Goal: Task Accomplishment & Management: Manage account settings

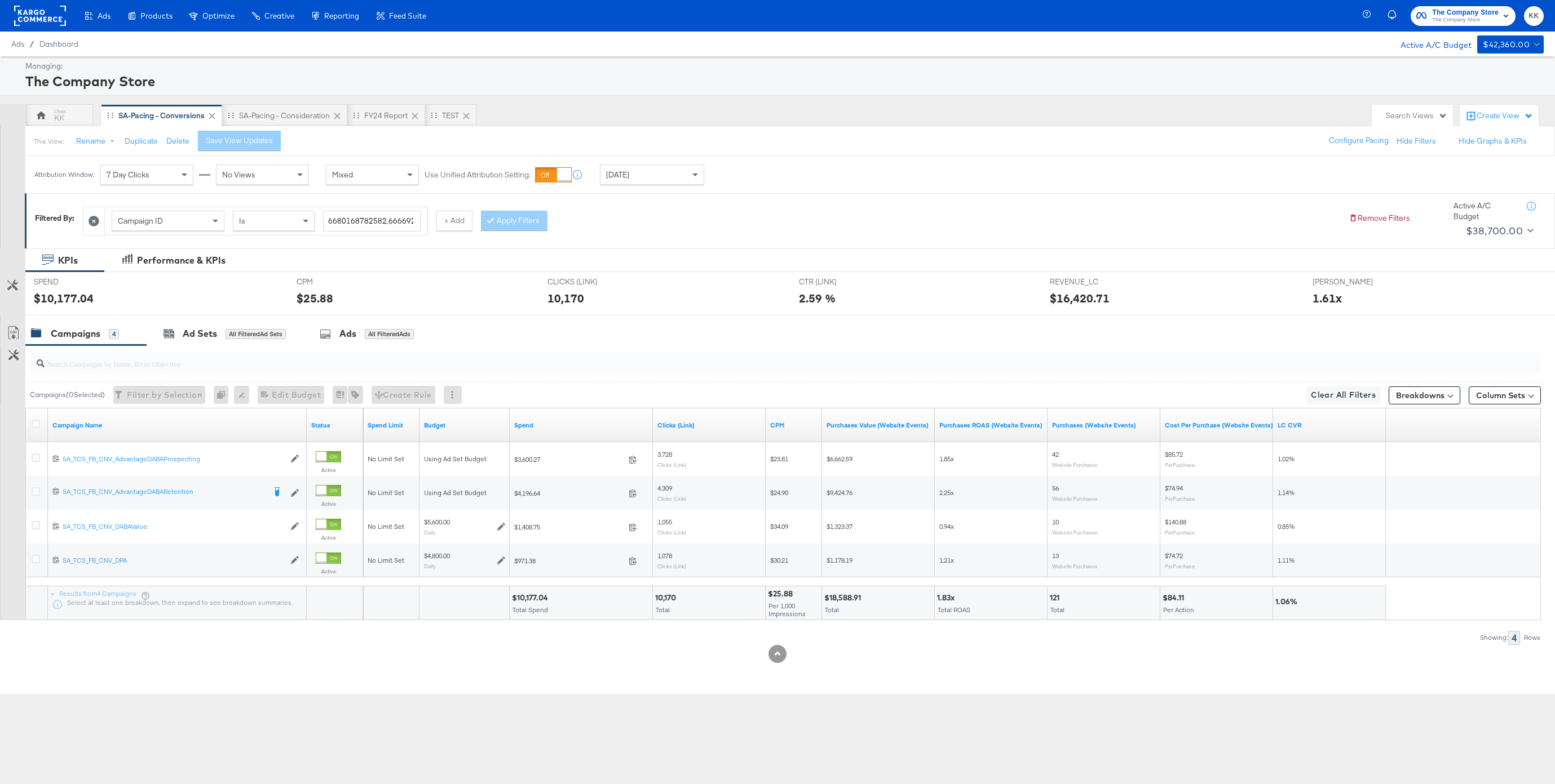
click at [289, 120] on div "SA-Pacing - Consideration" at bounding box center [284, 116] width 91 height 11
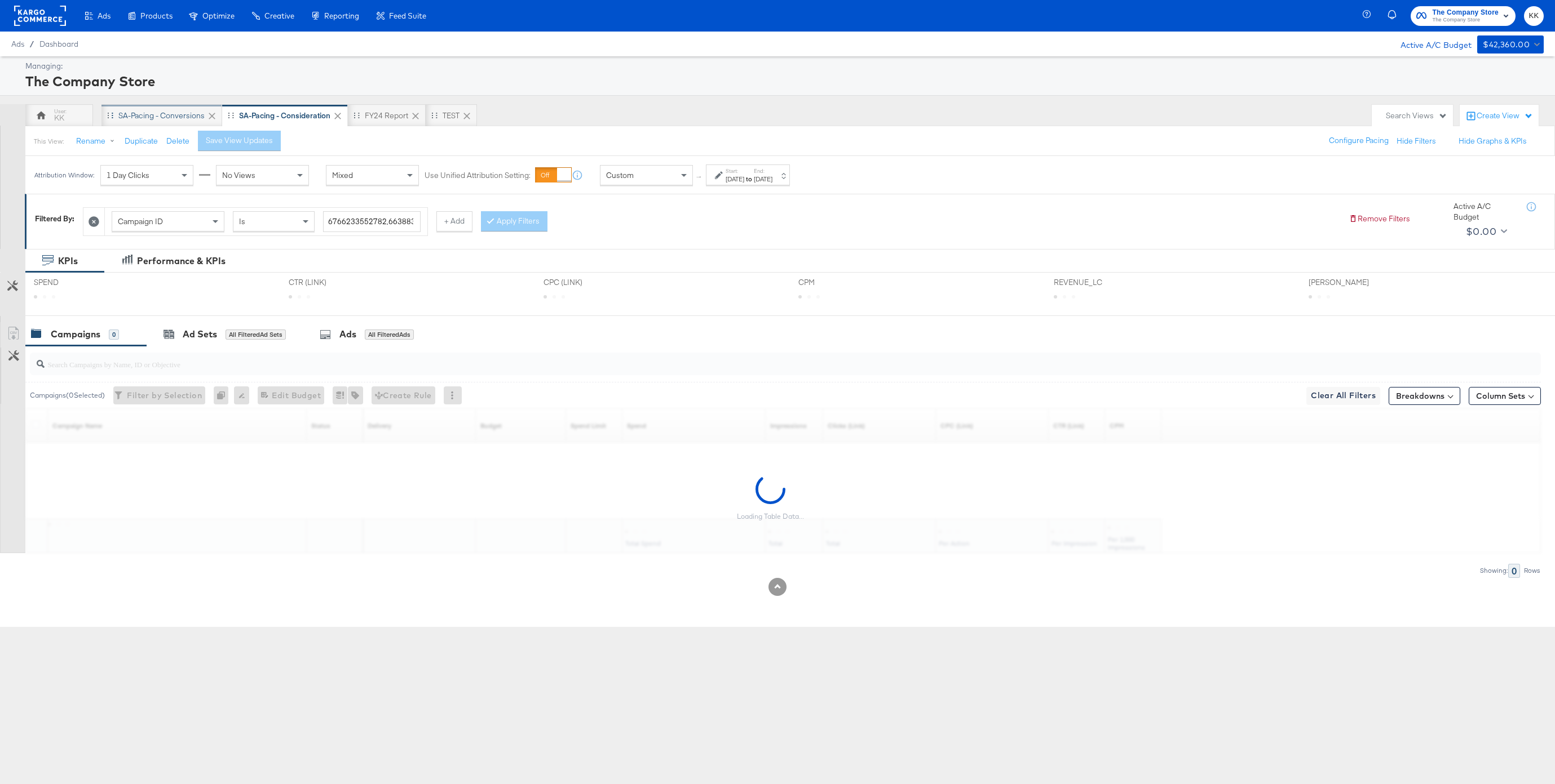
click at [157, 112] on div "SA-Pacing - Conversions" at bounding box center [162, 116] width 86 height 11
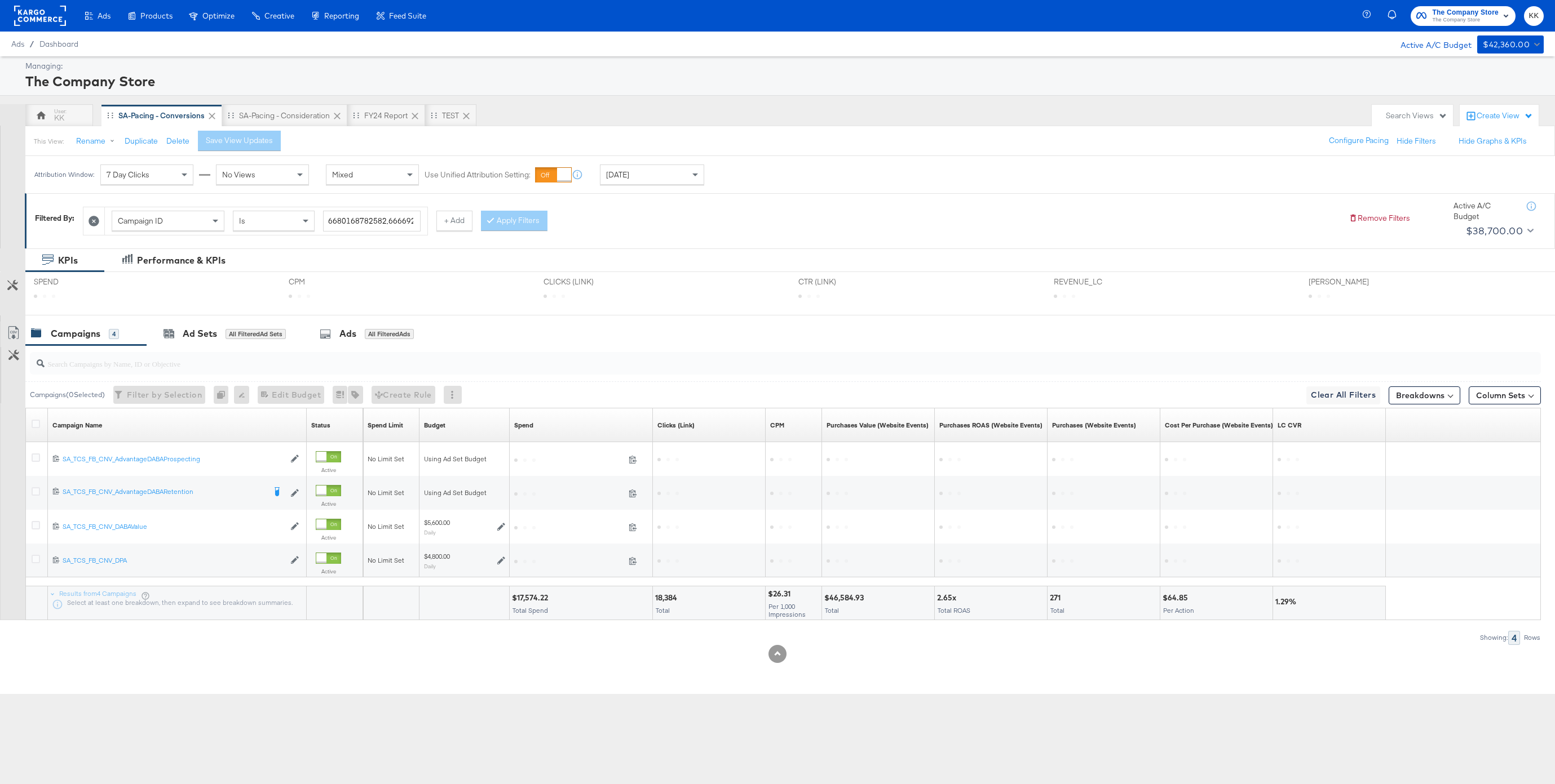
click at [483, 777] on div "Ads Ads Dashboard Main dashboard for Media Buying. New Campaign Create a new ca…" at bounding box center [778, 392] width 1555 height 784
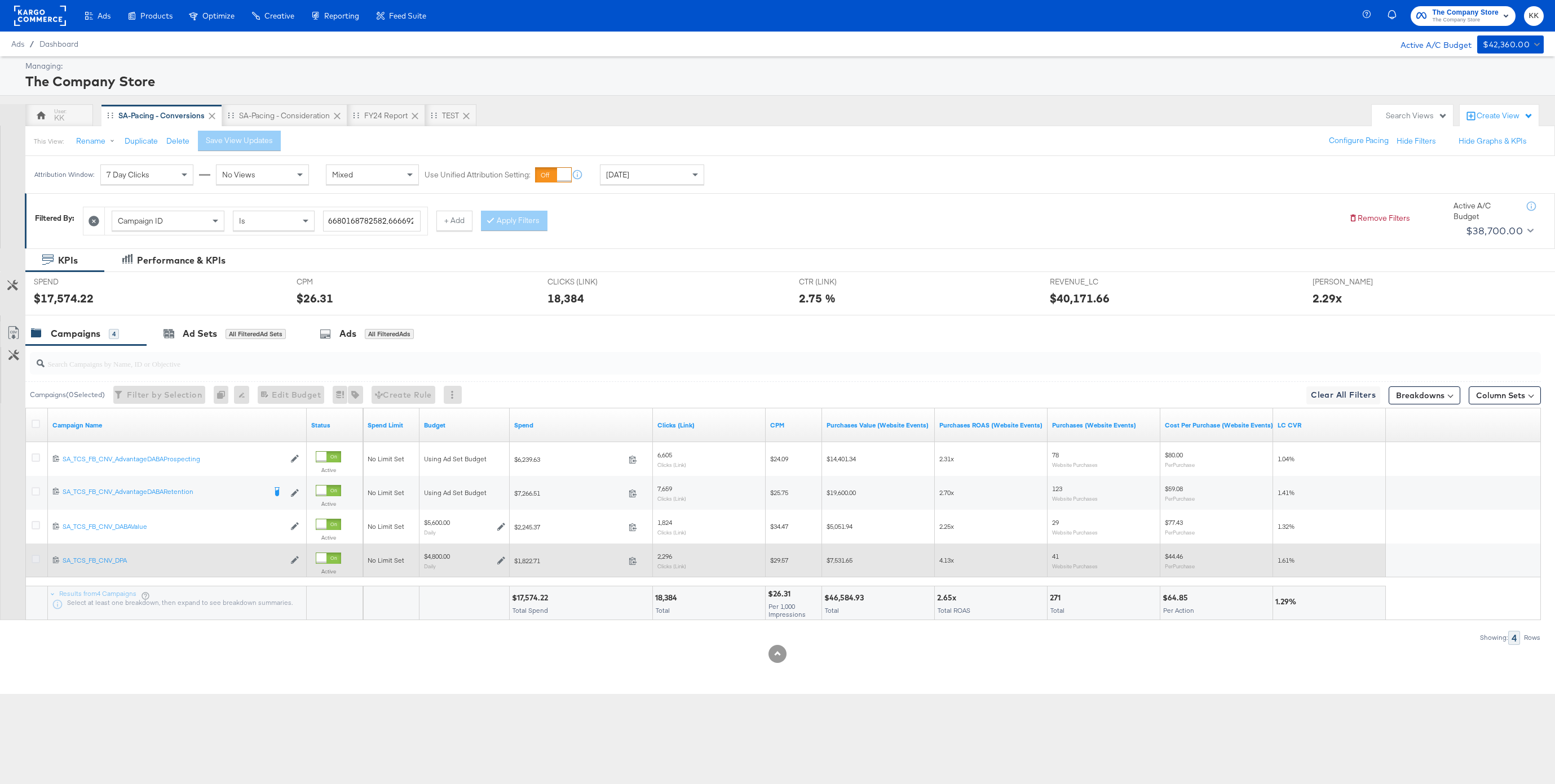
click at [32, 559] on icon at bounding box center [35, 559] width 8 height 8
click at [0, 0] on input "checkbox" at bounding box center [0, 0] width 0 height 0
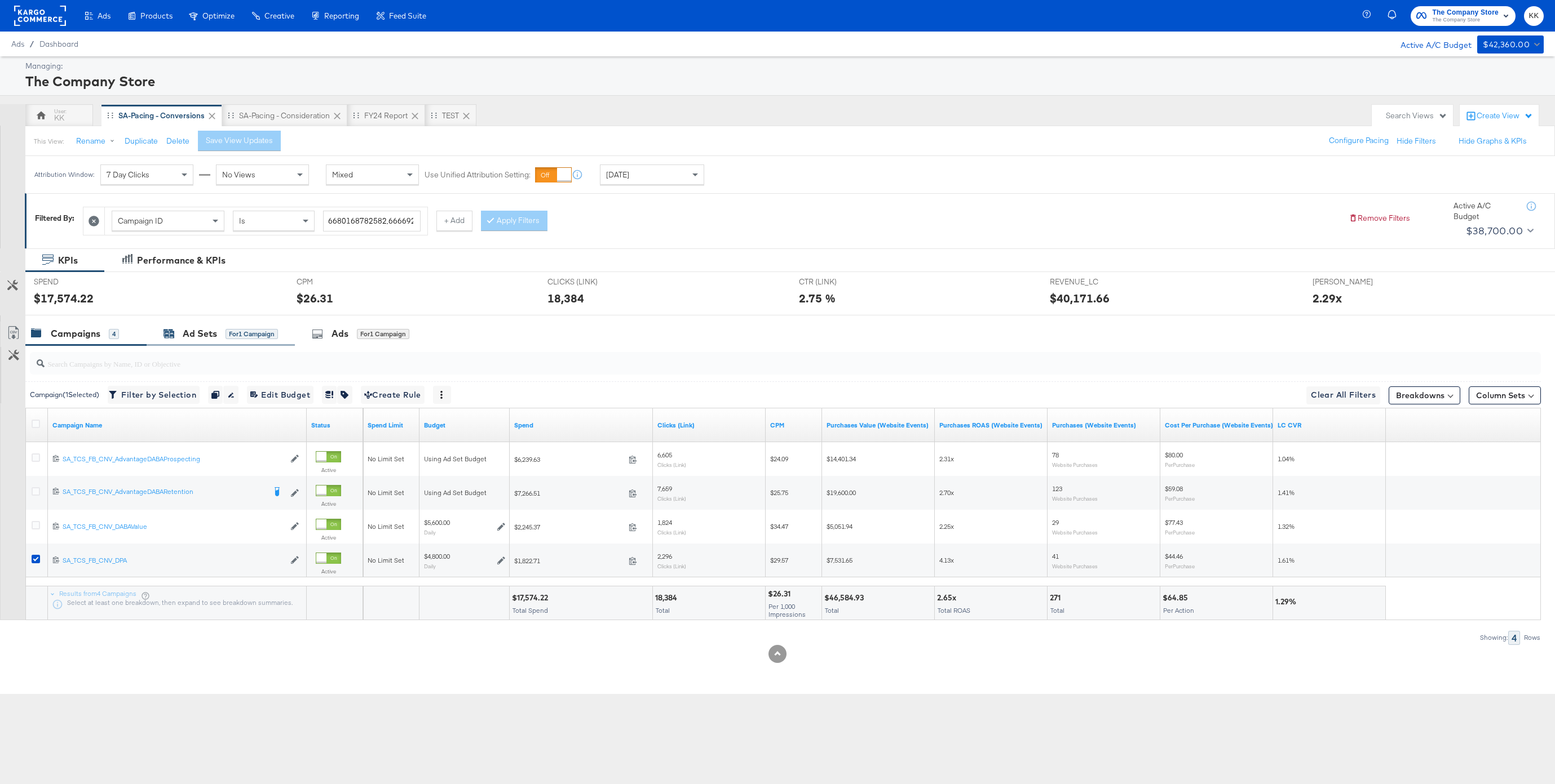
click at [188, 327] on div "Ad Sets" at bounding box center [200, 333] width 35 height 13
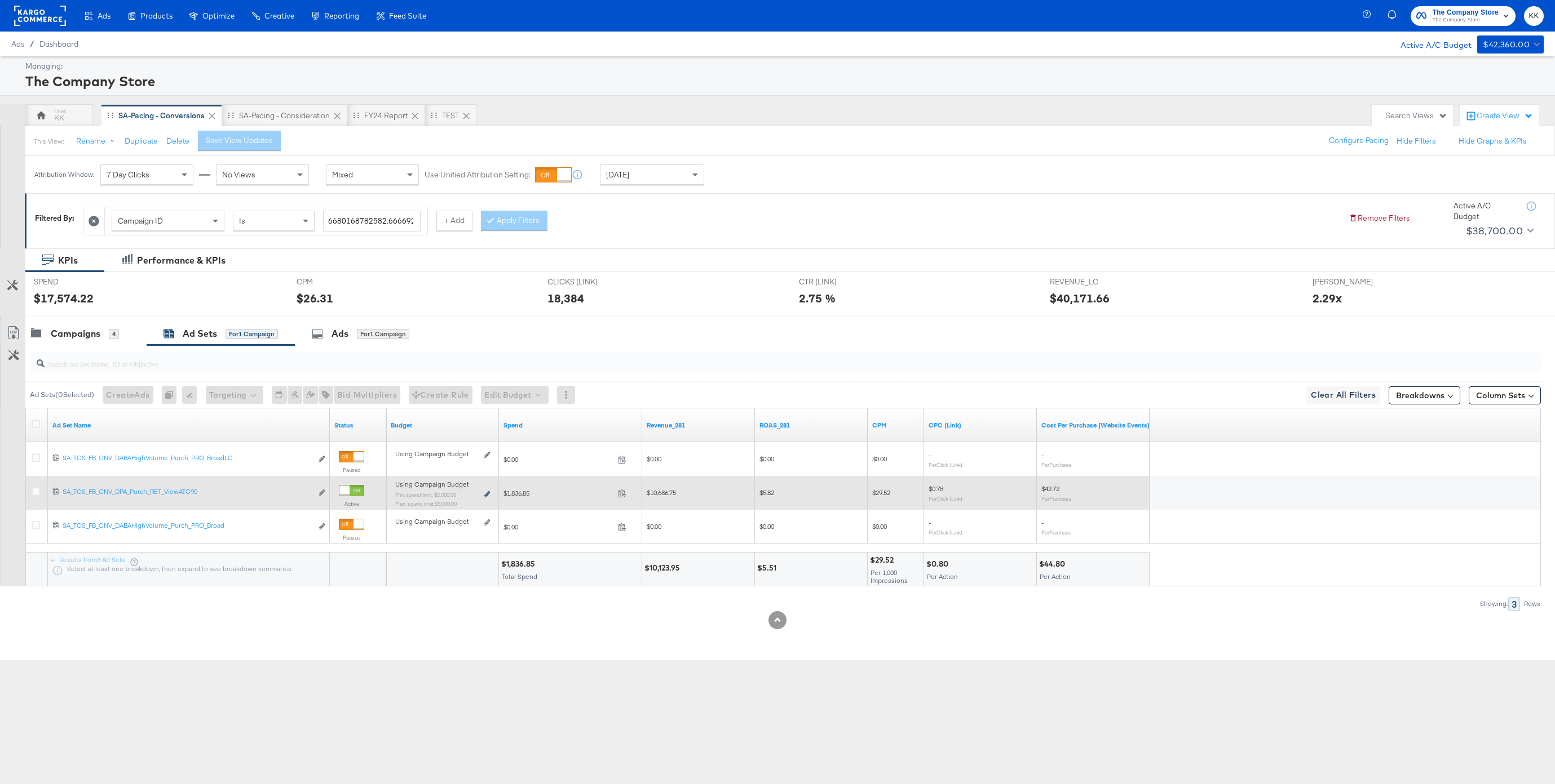
click at [485, 492] on icon at bounding box center [486, 494] width 5 height 6
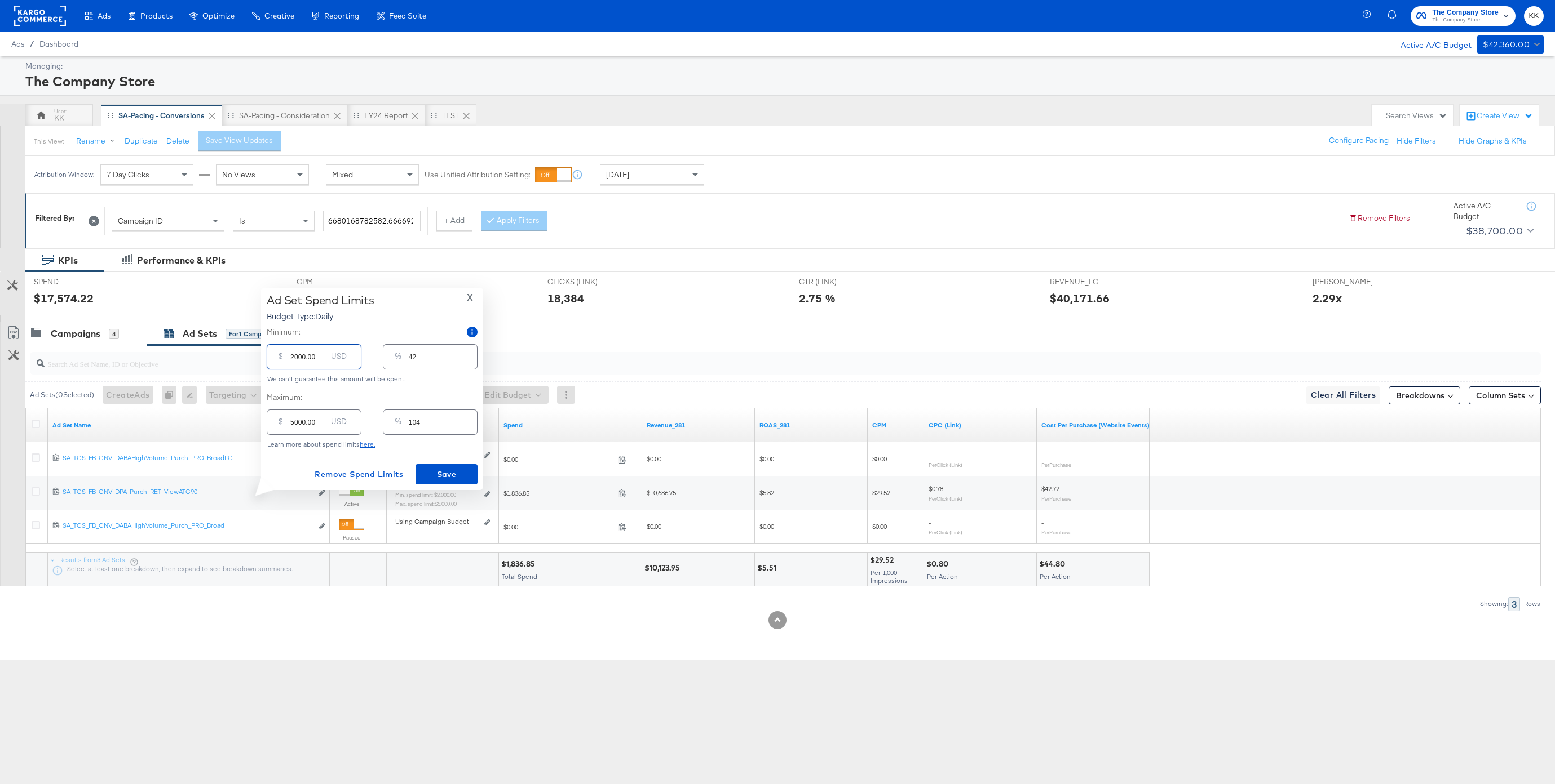
click at [292, 356] on input "2000.00" at bounding box center [308, 352] width 36 height 24
type input "000.00"
type input "0"
type input "4000.00"
type input "83"
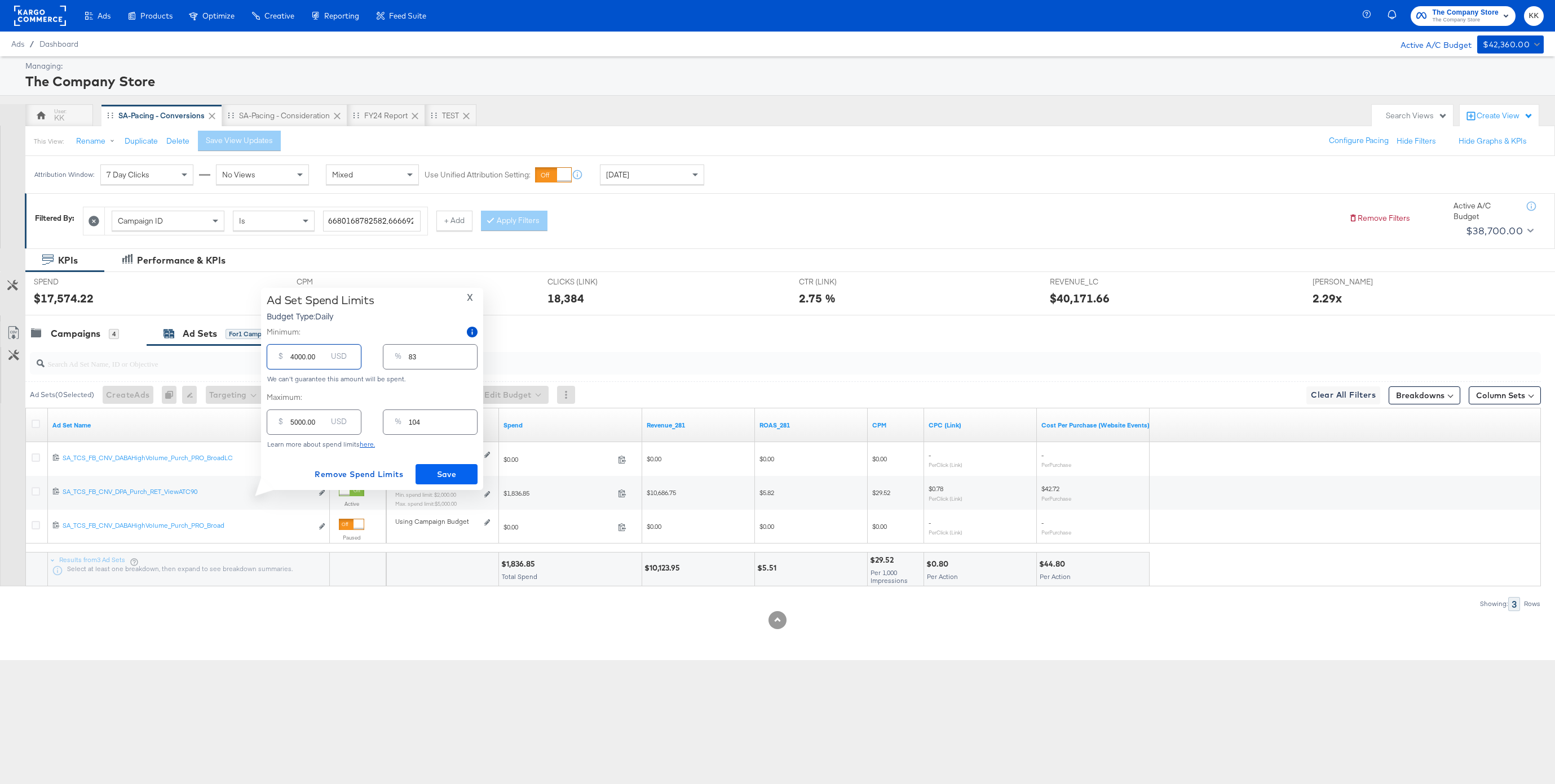
type input "4000.00"
click at [451, 470] on span "Save" at bounding box center [446, 474] width 53 height 14
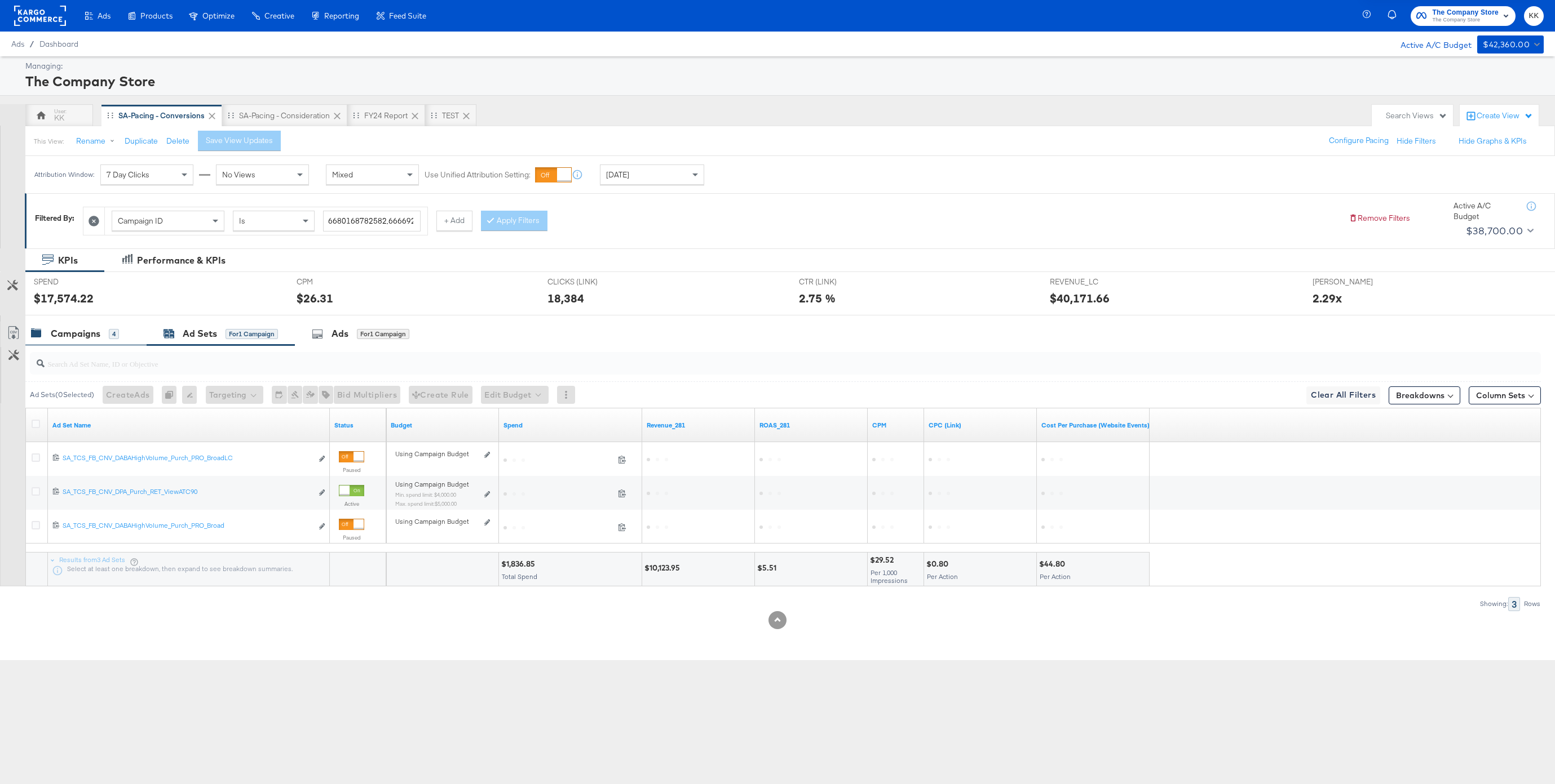
click at [82, 341] on div "Campaigns 4" at bounding box center [86, 333] width 121 height 24
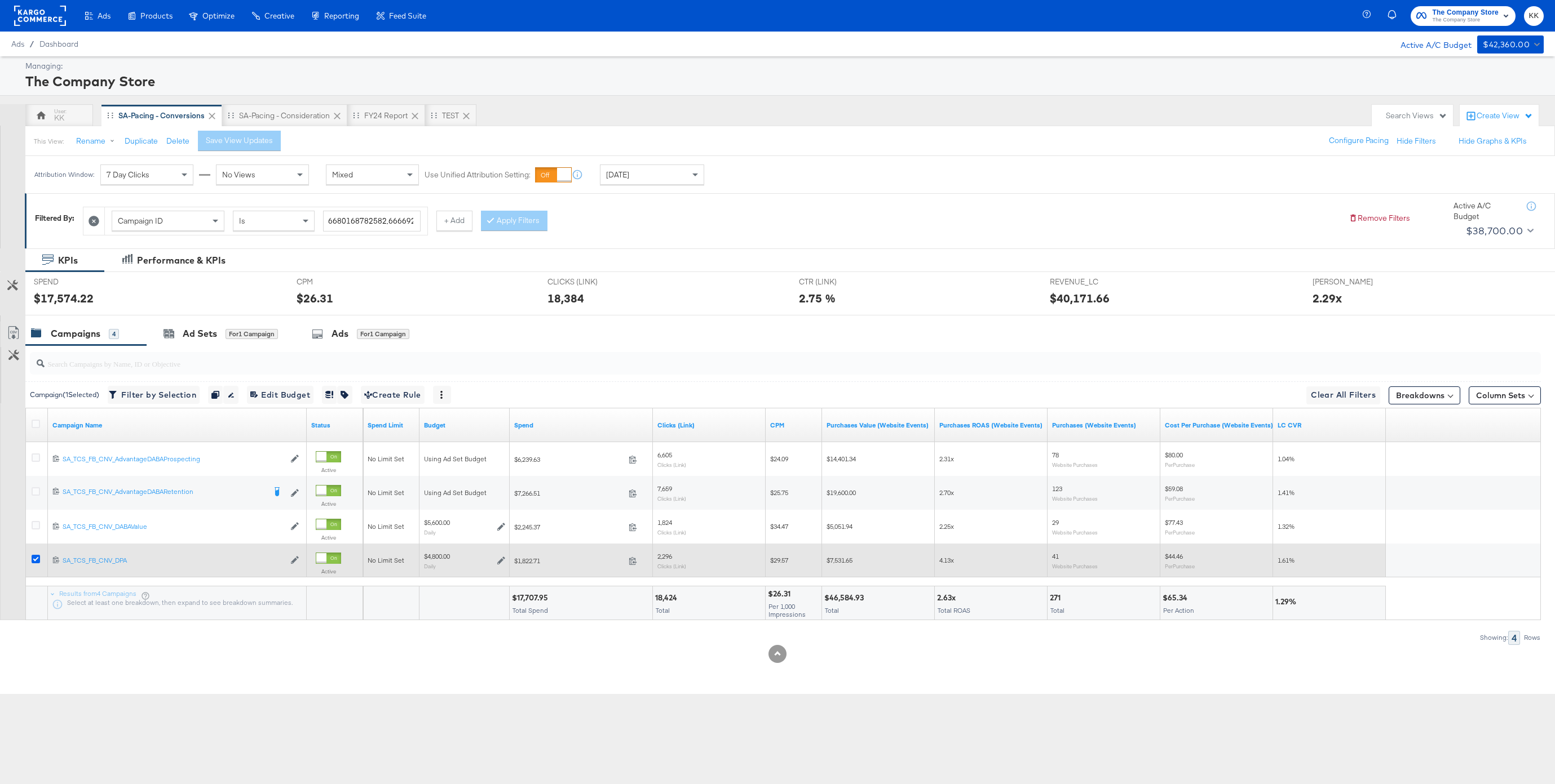
click at [36, 561] on icon at bounding box center [35, 559] width 8 height 8
click at [0, 0] on input "checkbox" at bounding box center [0, 0] width 0 height 0
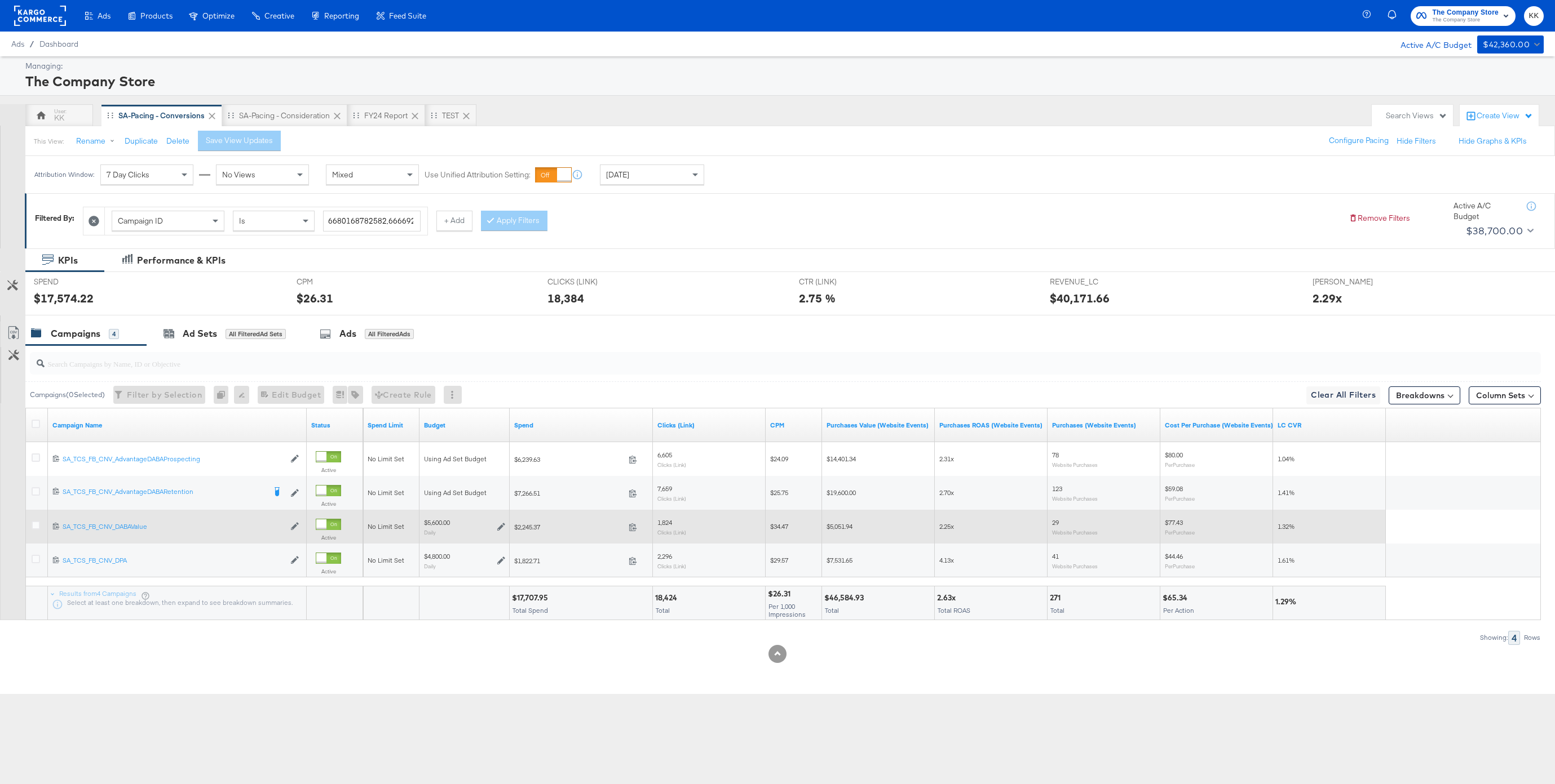
click at [39, 531] on div at bounding box center [37, 527] width 12 height 12
click at [39, 527] on icon at bounding box center [35, 525] width 8 height 8
click at [0, 0] on input "checkbox" at bounding box center [0, 0] width 0 height 0
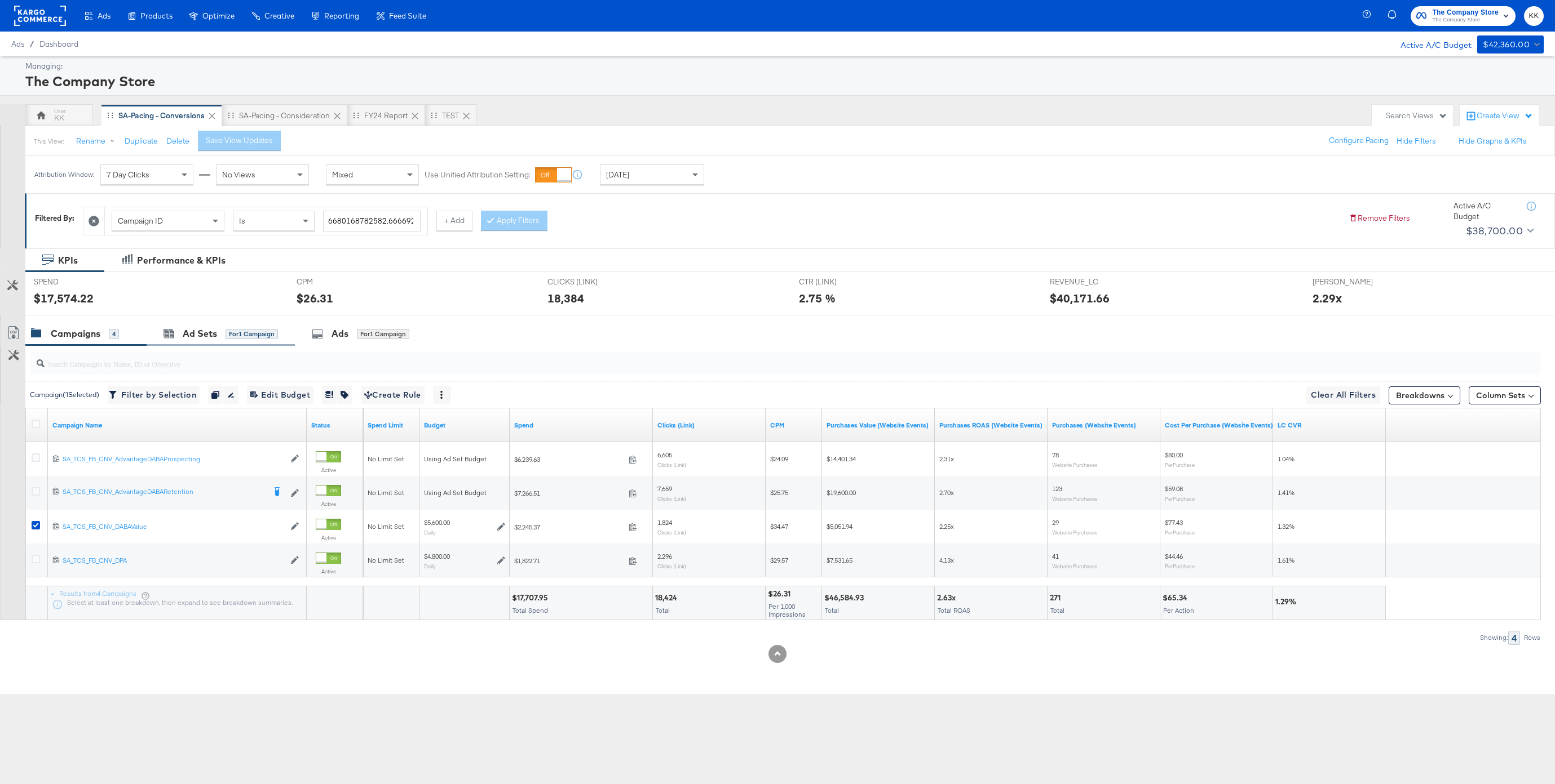
click at [254, 327] on div "Ad Sets for 1 Campaign" at bounding box center [220, 333] width 148 height 24
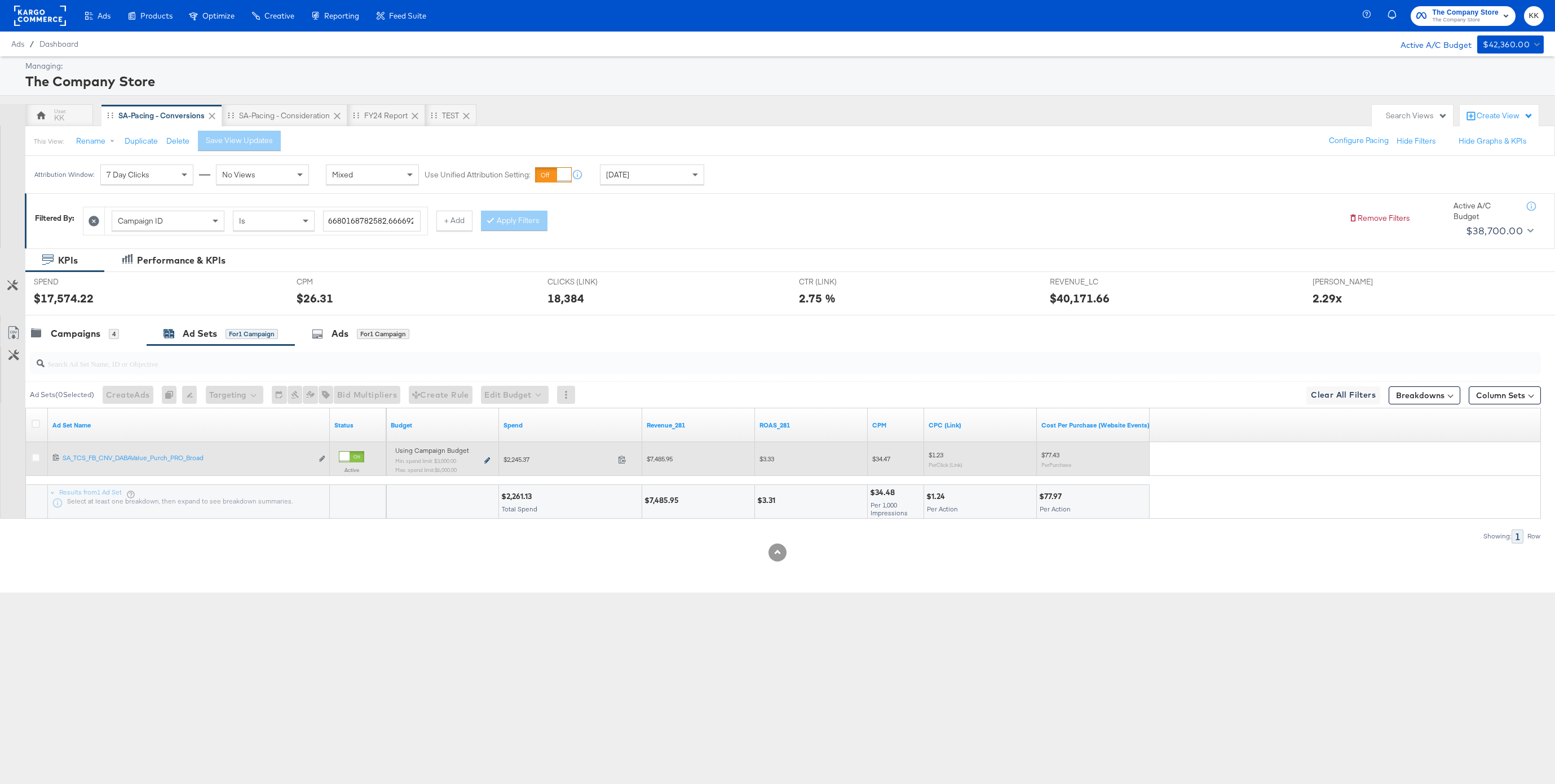
click at [484, 459] on icon at bounding box center [486, 461] width 5 height 6
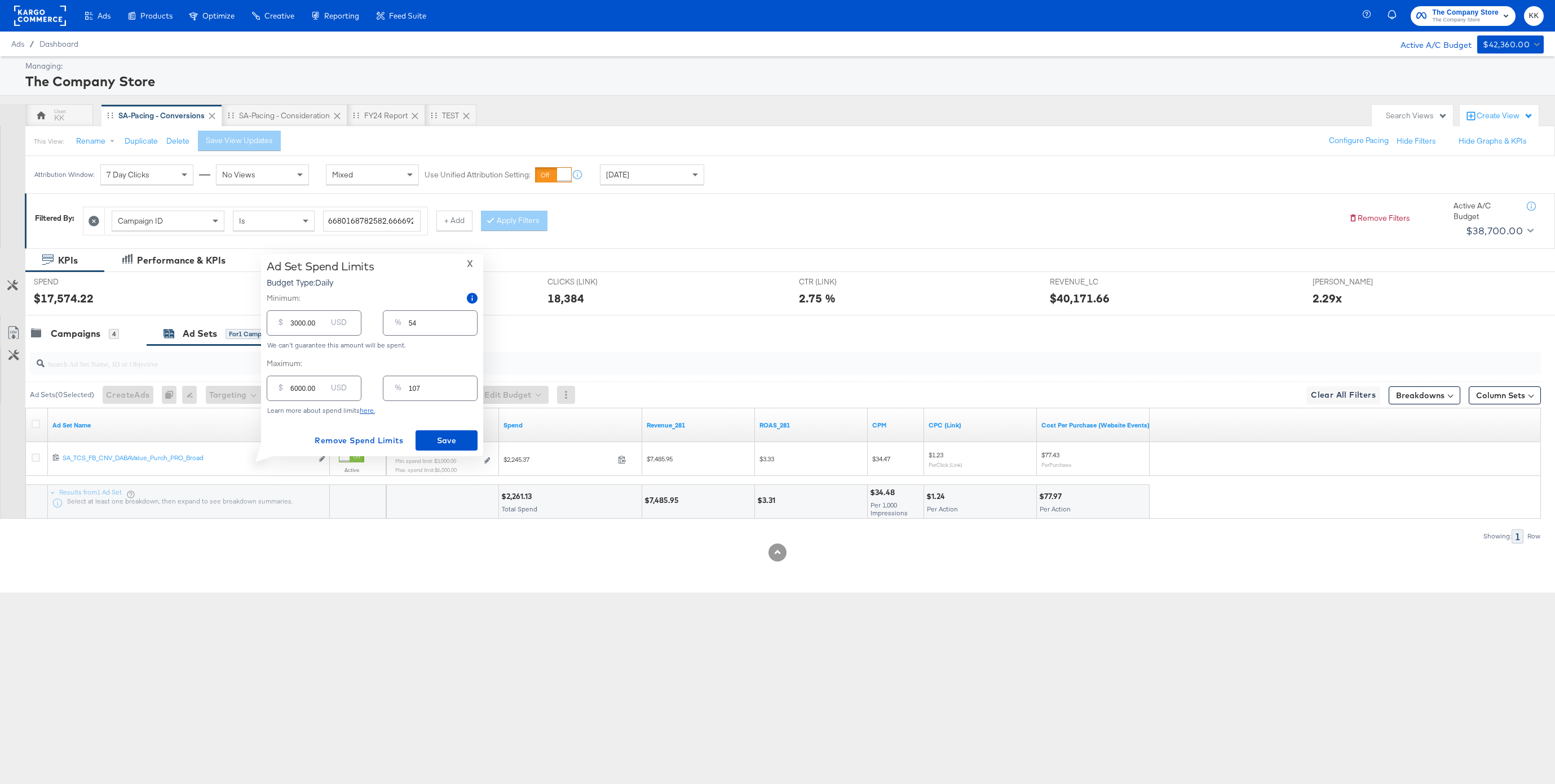
click at [298, 390] on input "6000.00" at bounding box center [308, 384] width 36 height 24
type input "600.00"
type input "11"
type input "6600.00"
type input "118"
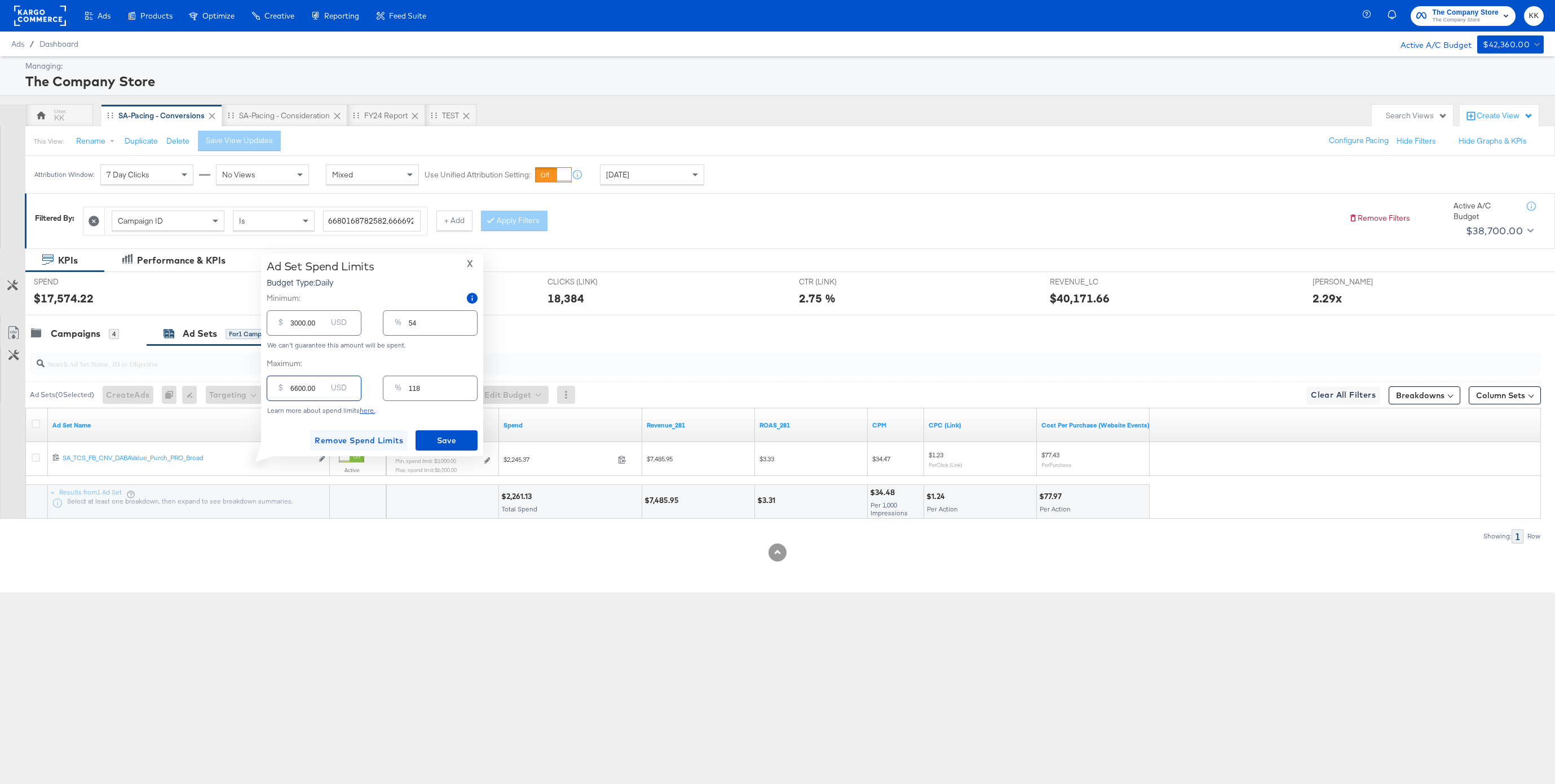
type input "600.00"
type input "11"
type input "6700.00"
type input "120"
type input "6700.00"
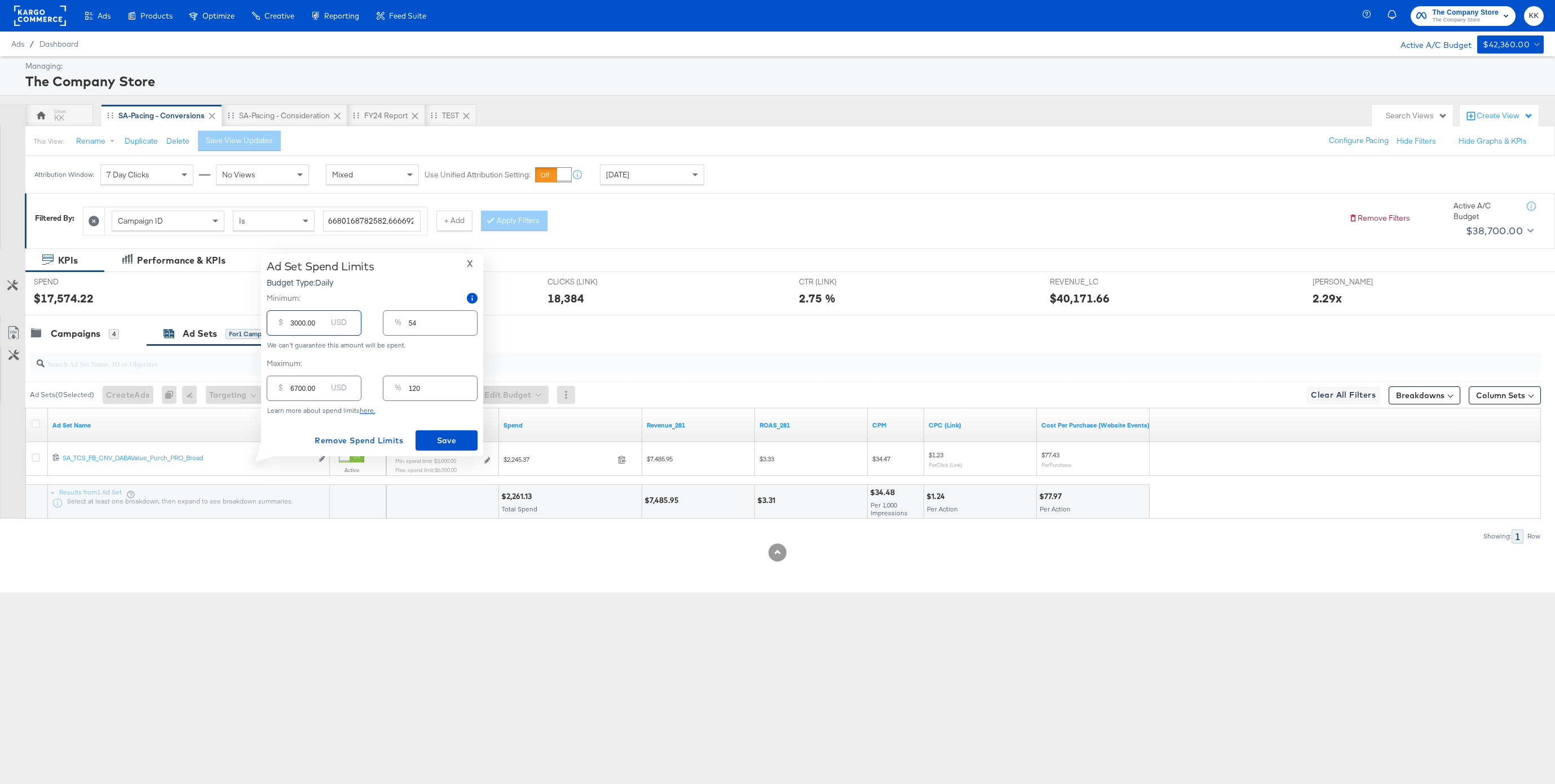
drag, startPoint x: 294, startPoint y: 324, endPoint x: 297, endPoint y: 355, distance: 31.1
click at [294, 325] on input "3000.00" at bounding box center [308, 318] width 36 height 24
type input "000.00"
type input "0"
type input "4000.00"
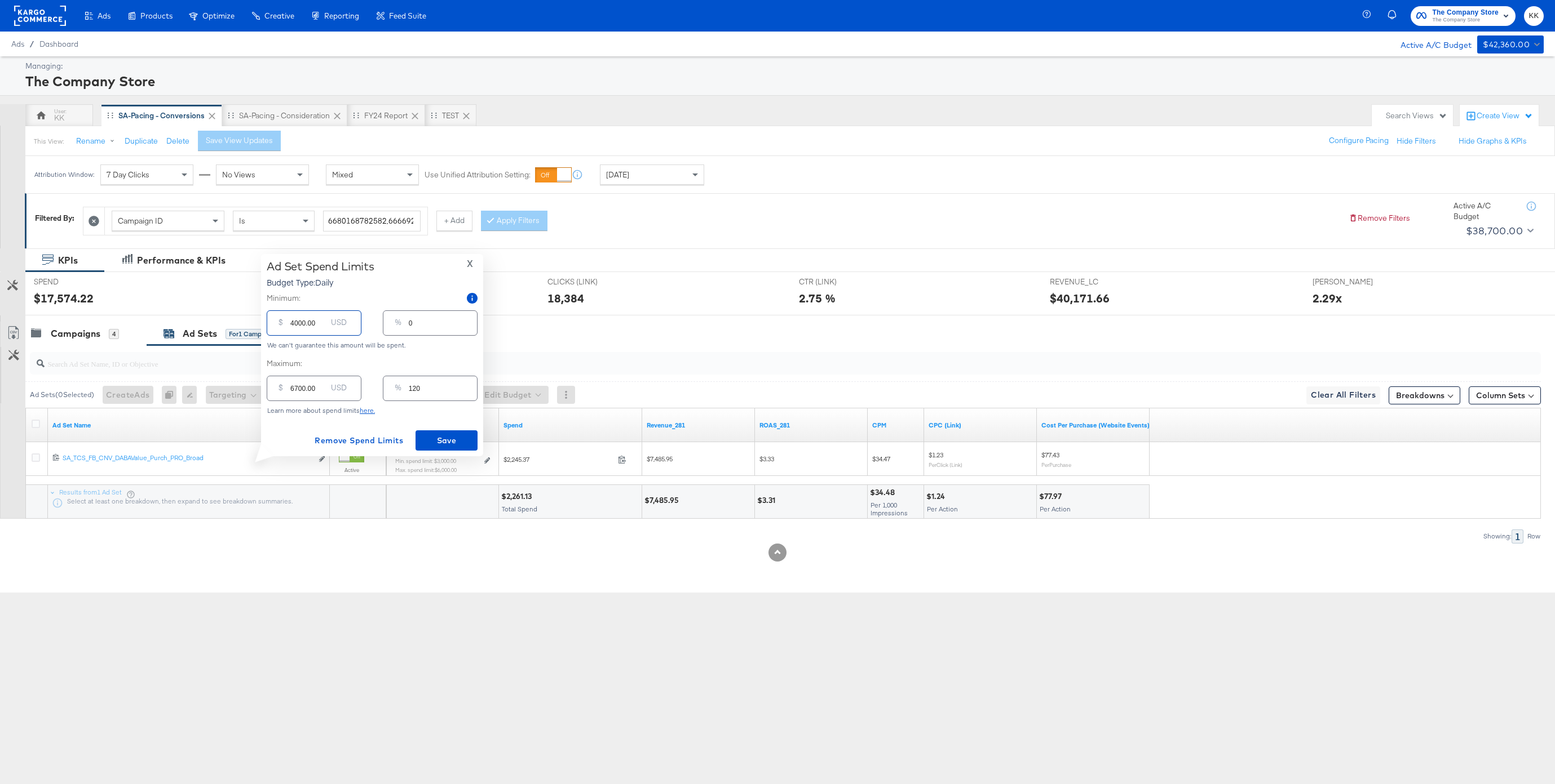
type input "71"
type input "000.00"
type input "0"
type input "3000.00"
type input "54"
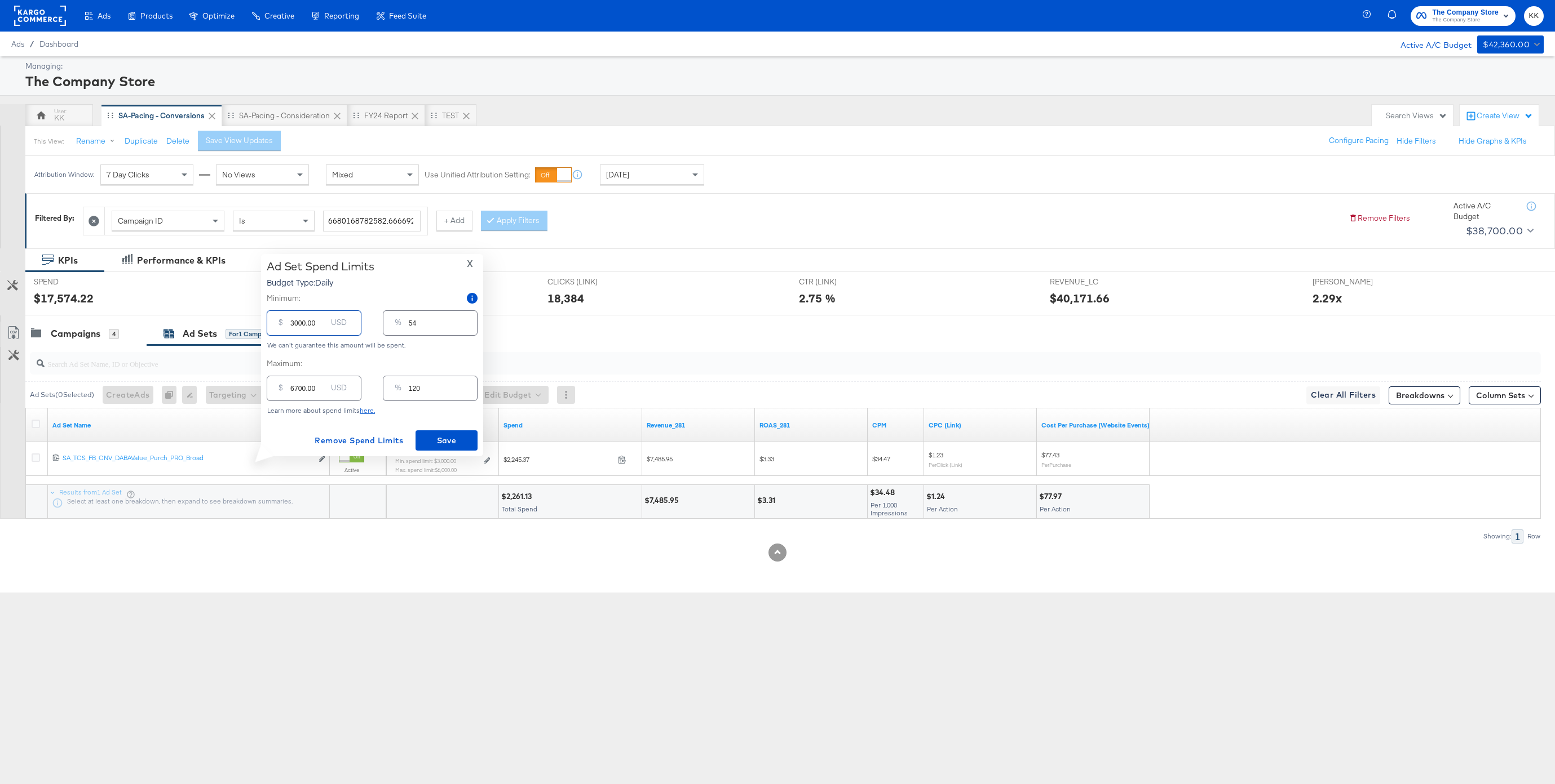
type input "300.00"
type input "5"
type input "3500.00"
type input "63"
type input "3500.00"
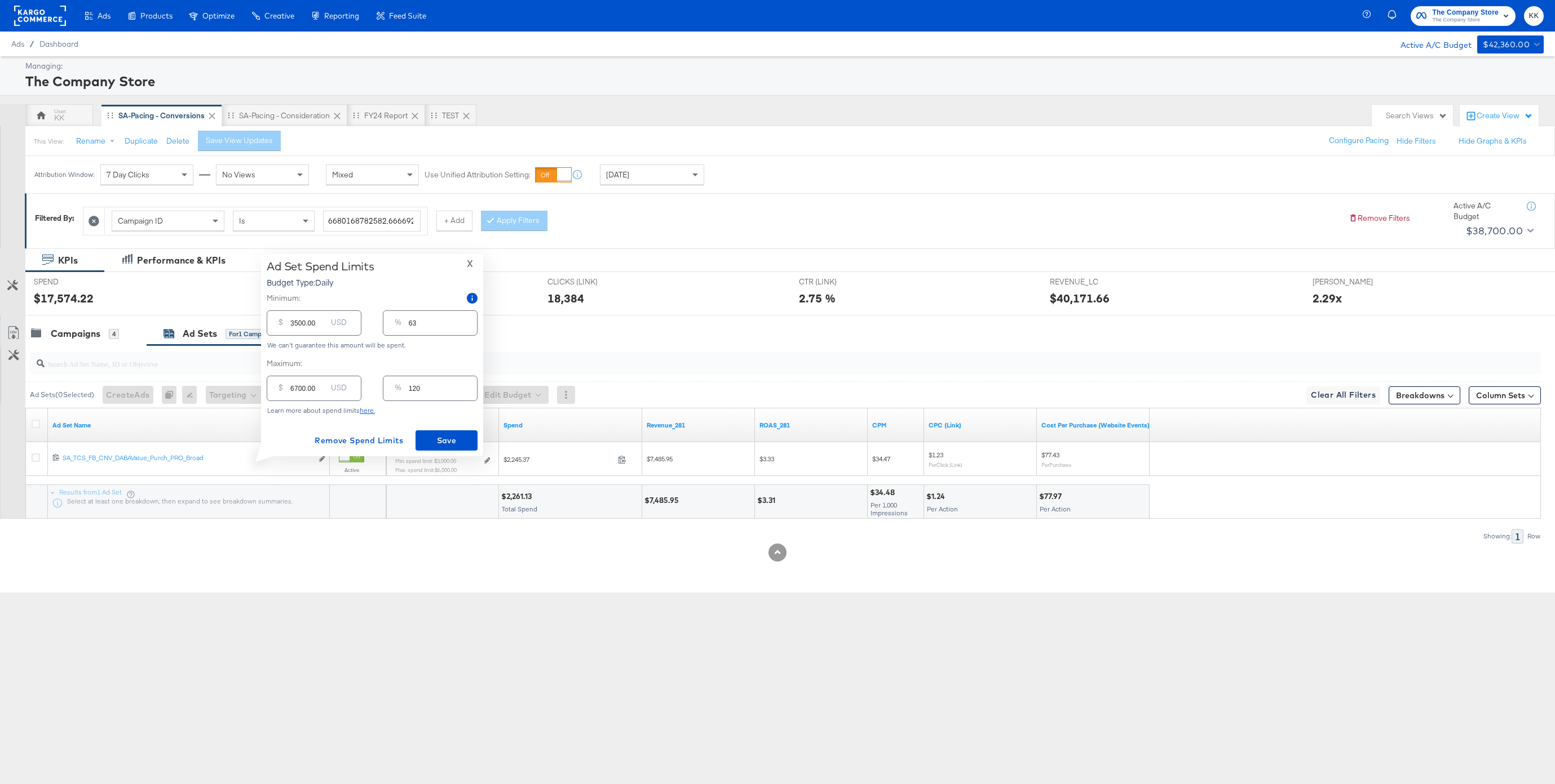
click at [448, 428] on div "Ad Set Spend Limits Budget Type: Daily X Minimum: $ 3500.00 USD % 63 We can't g…" at bounding box center [372, 355] width 211 height 191
click at [448, 444] on span "Save" at bounding box center [446, 441] width 53 height 14
click at [69, 333] on div "Campaigns" at bounding box center [76, 333] width 49 height 13
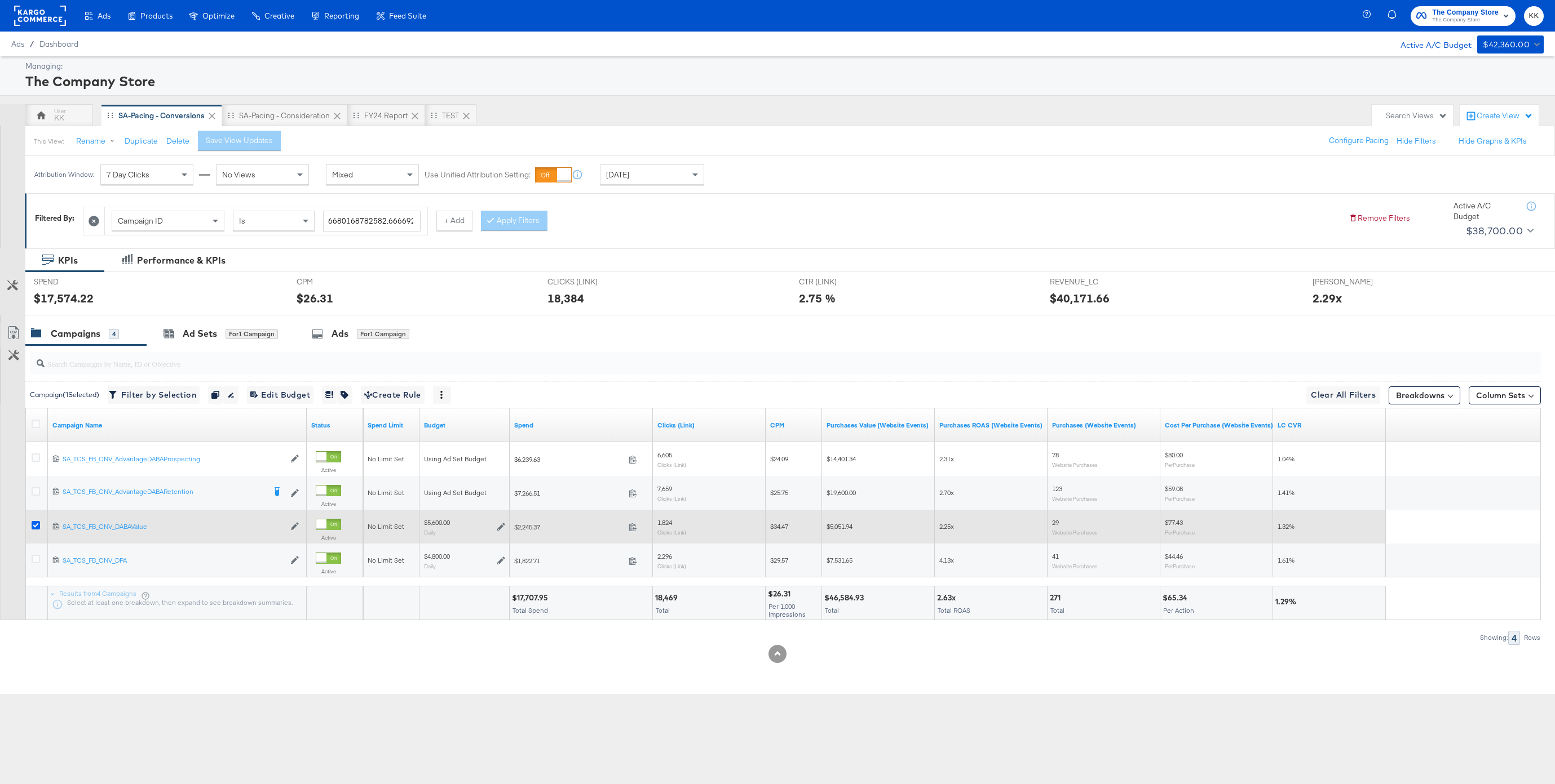
click at [35, 521] on icon at bounding box center [35, 525] width 8 height 8
click at [0, 0] on input "checkbox" at bounding box center [0, 0] width 0 height 0
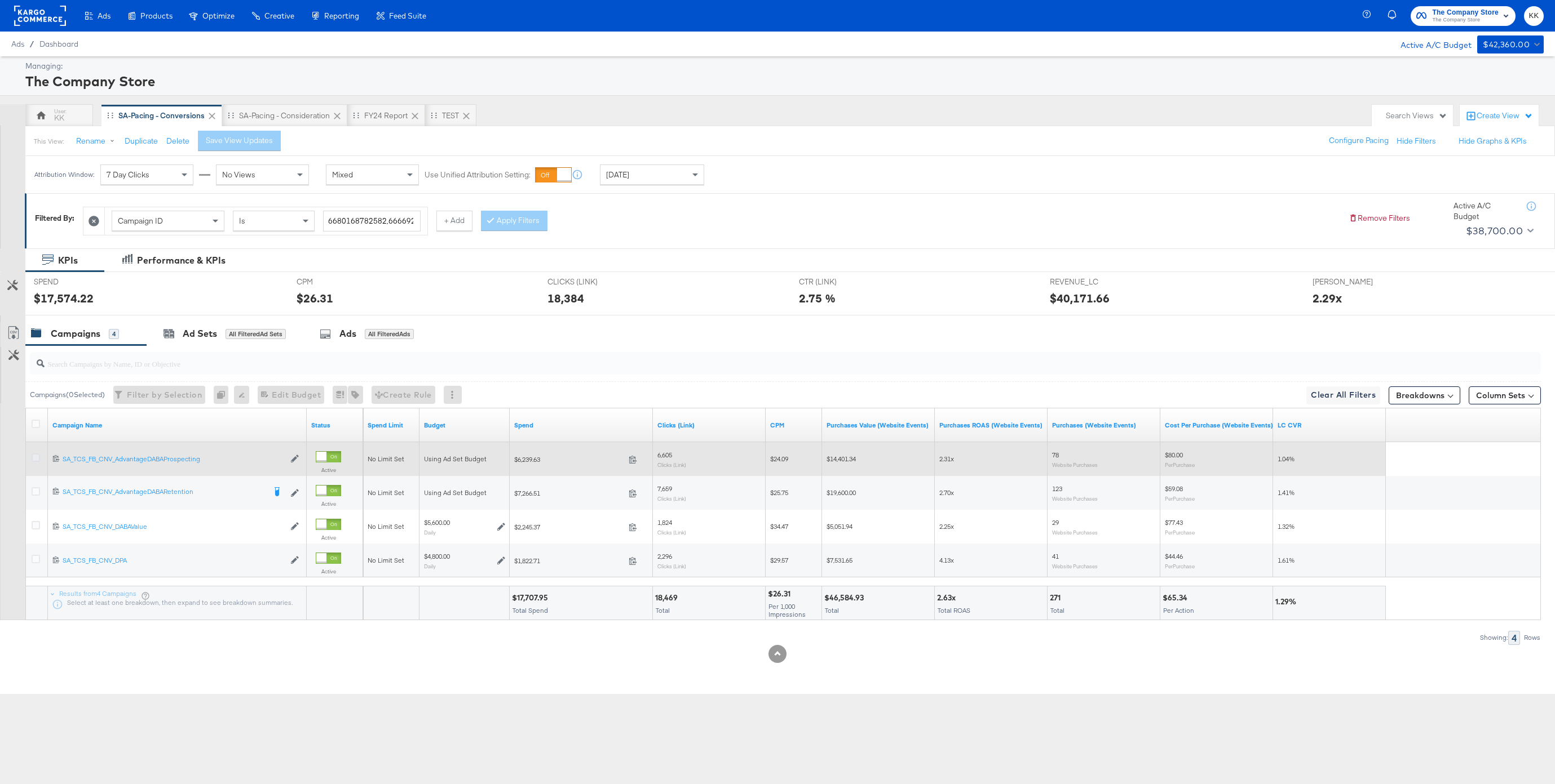
click at [35, 461] on icon at bounding box center [35, 457] width 8 height 8
click at [0, 0] on input "checkbox" at bounding box center [0, 0] width 0 height 0
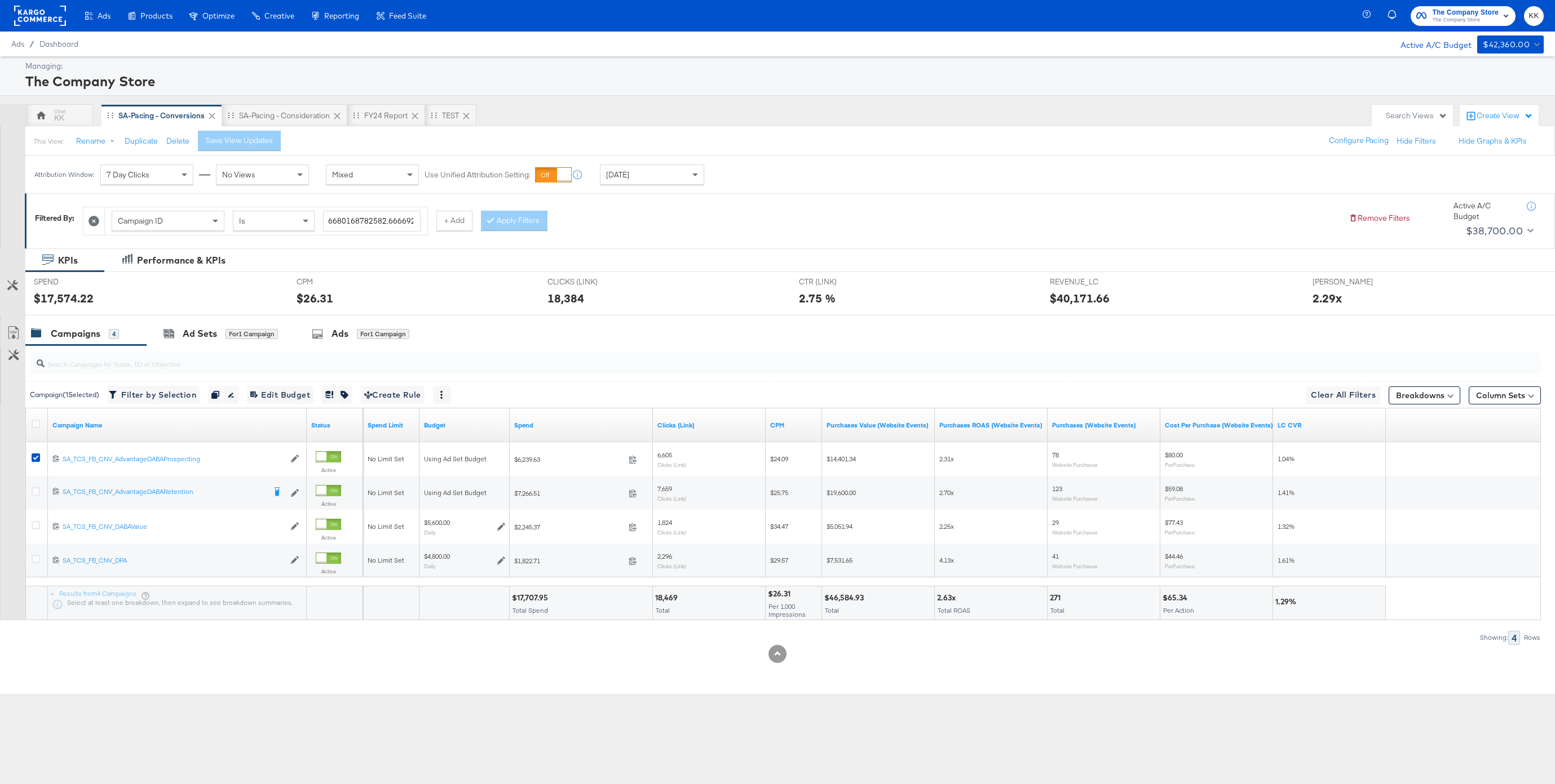
click at [191, 347] on div at bounding box center [783, 363] width 1516 height 36
click at [192, 338] on div "Ad Sets" at bounding box center [200, 333] width 35 height 13
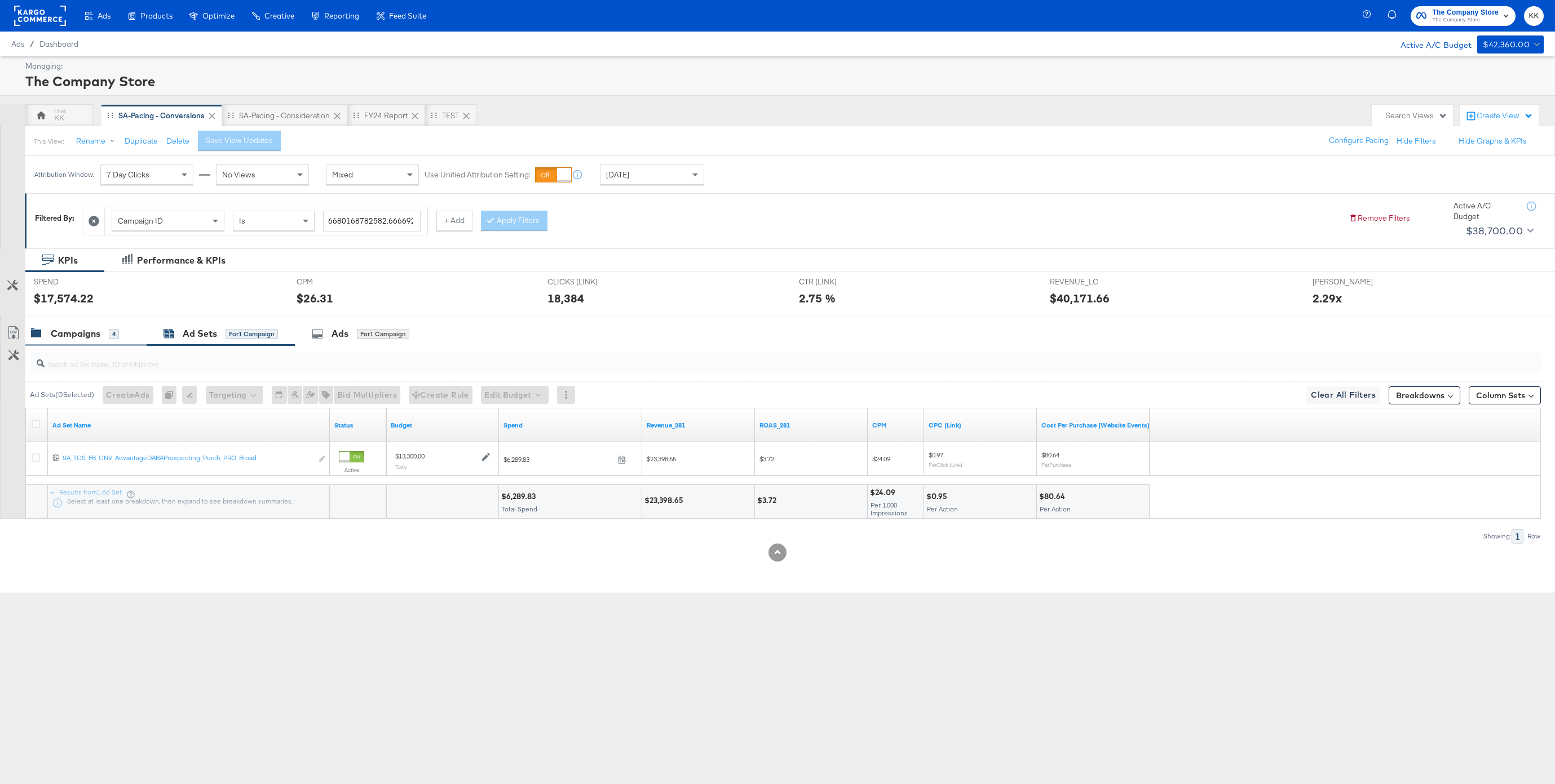
click at [89, 343] on div "Campaigns 4" at bounding box center [86, 333] width 121 height 24
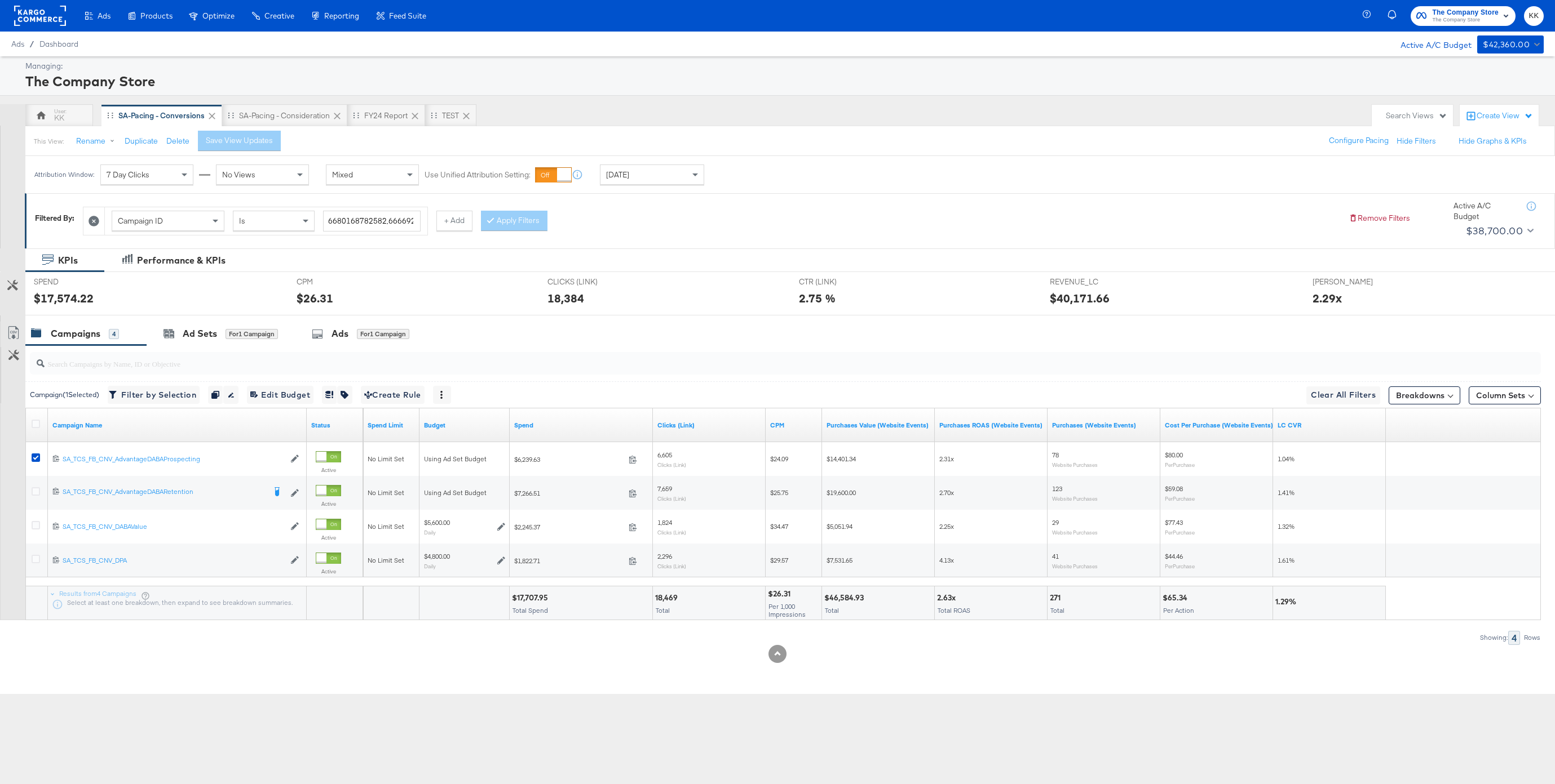
click at [200, 362] on input "search" at bounding box center [721, 359] width 1354 height 22
click at [195, 342] on div "Ad Sets for 1 Campaign" at bounding box center [220, 333] width 148 height 24
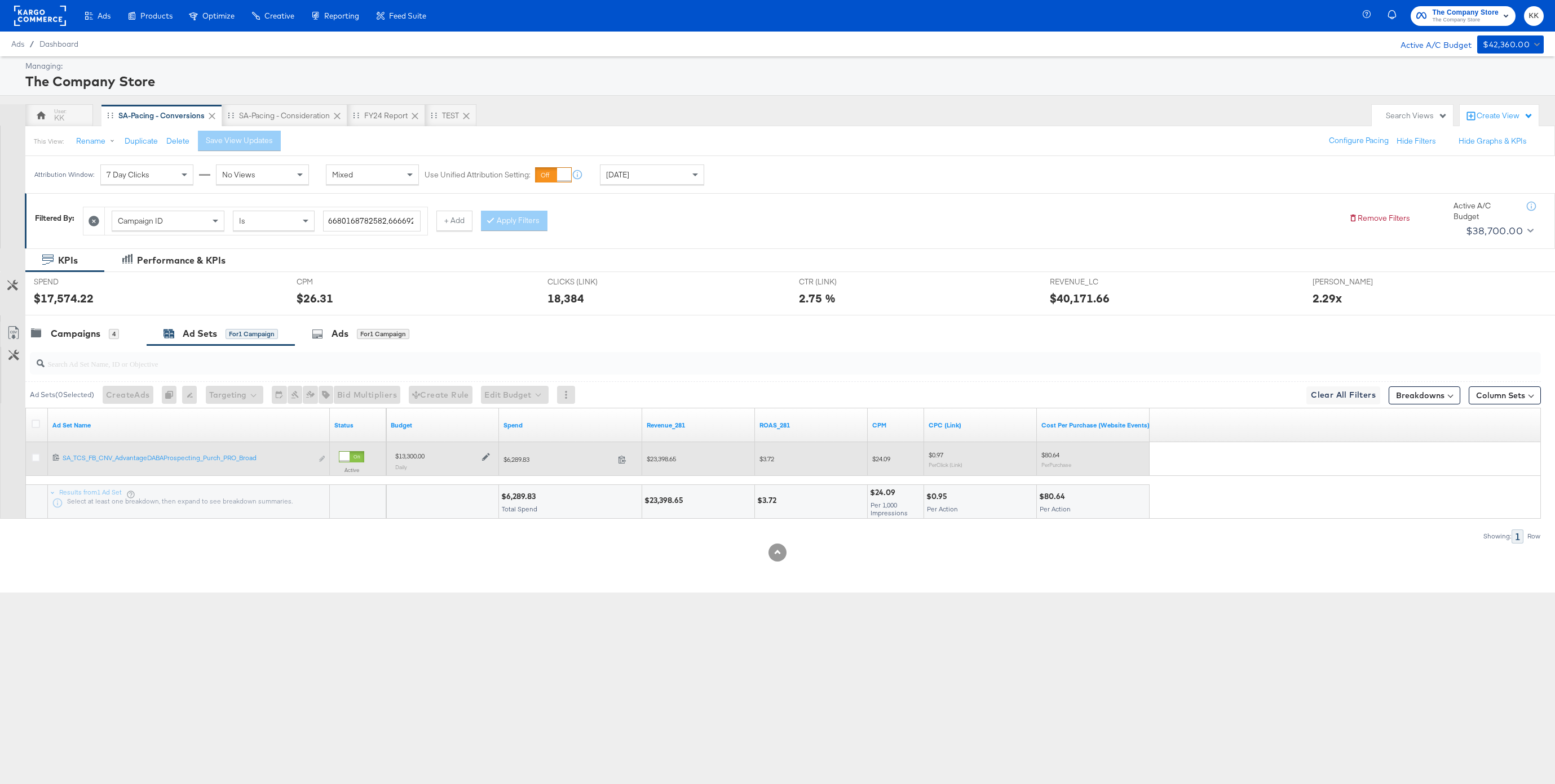
click at [485, 457] on icon at bounding box center [486, 457] width 8 height 8
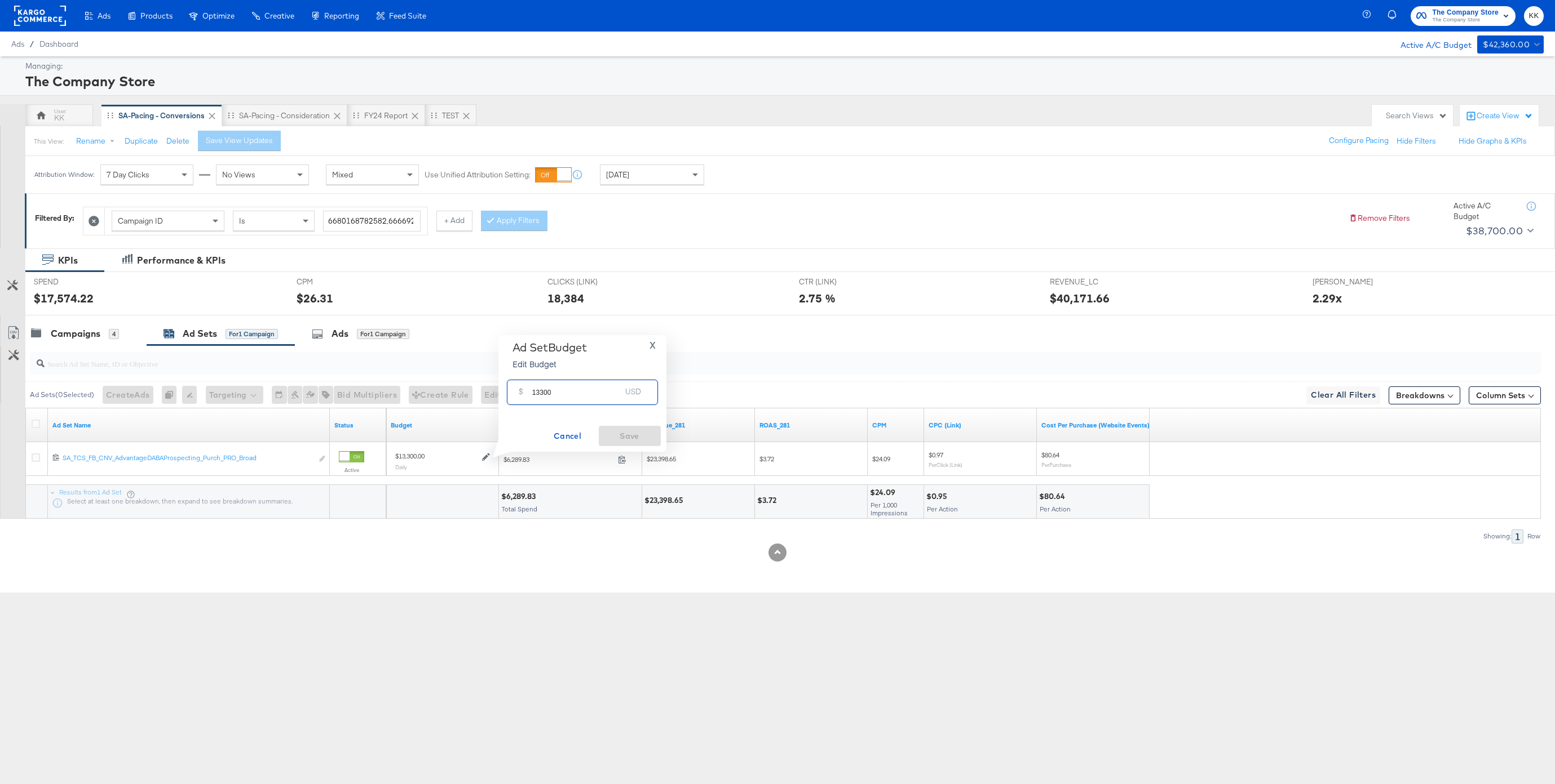
click at [540, 392] on input "13300" at bounding box center [577, 387] width 89 height 24
type input "14300"
click at [647, 432] on span "Save" at bounding box center [630, 436] width 53 height 14
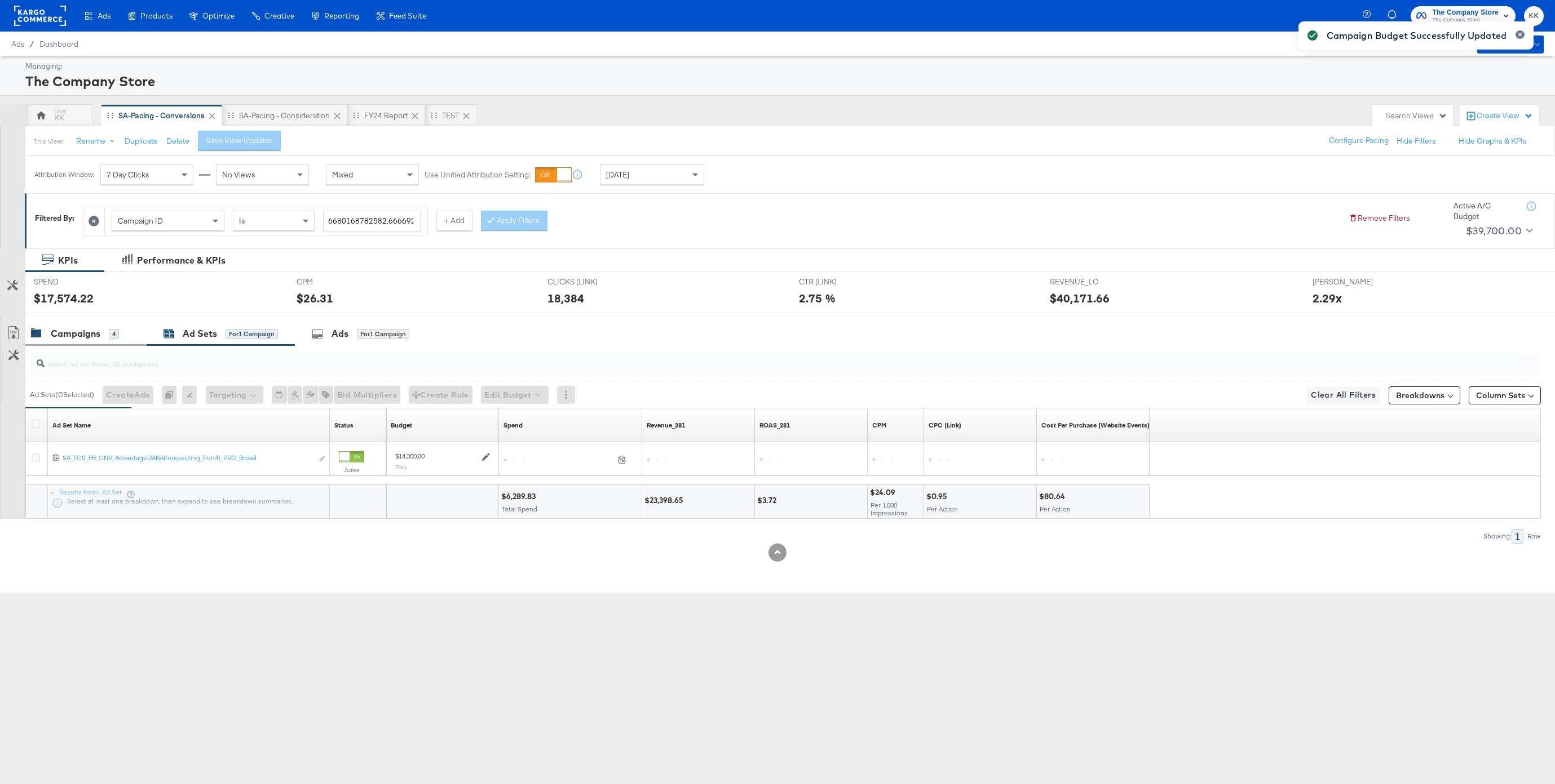
click at [87, 335] on div "Campaigns" at bounding box center [76, 333] width 49 height 13
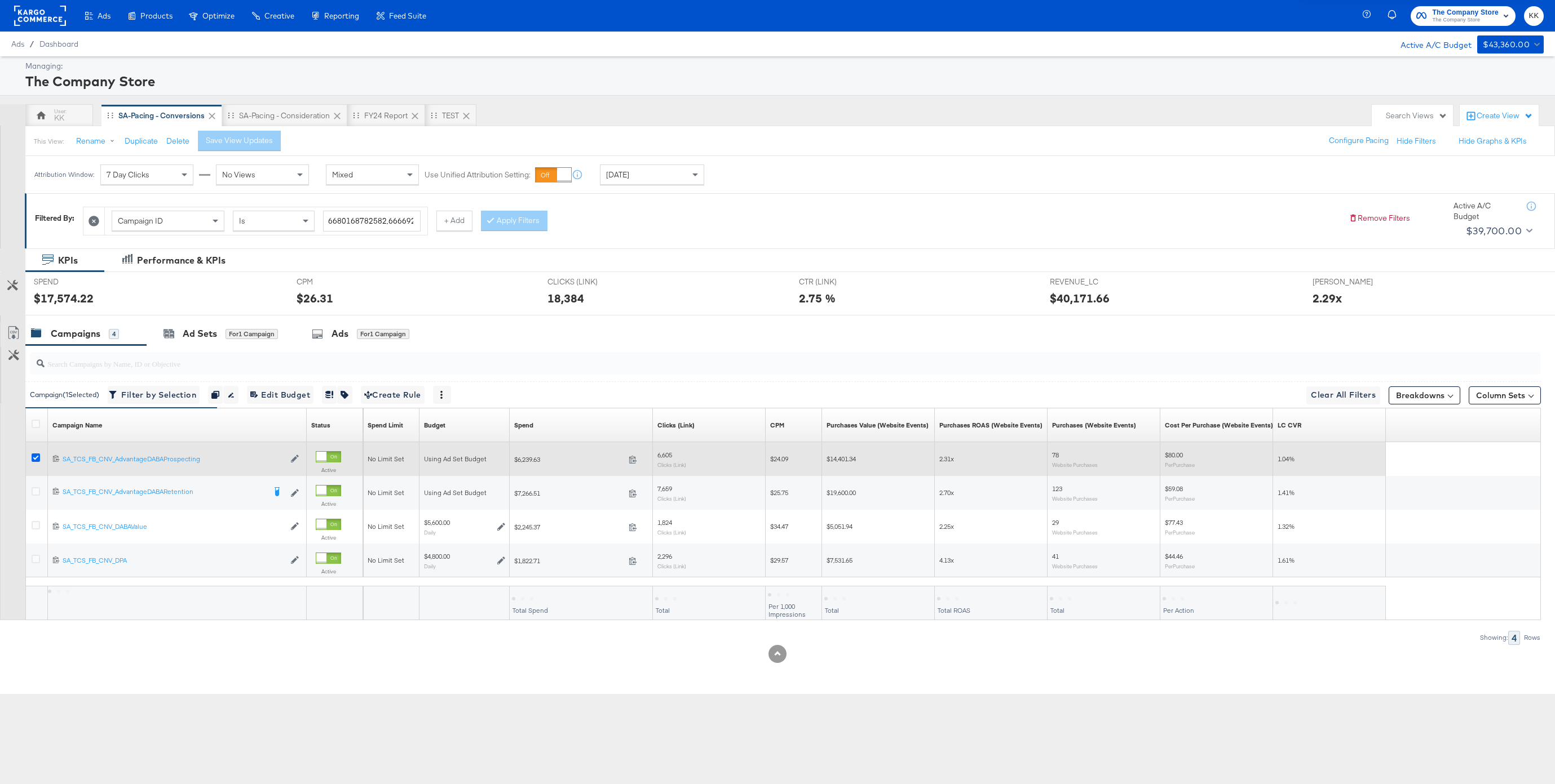
click at [34, 455] on icon at bounding box center [35, 457] width 8 height 8
click at [0, 0] on input "checkbox" at bounding box center [0, 0] width 0 height 0
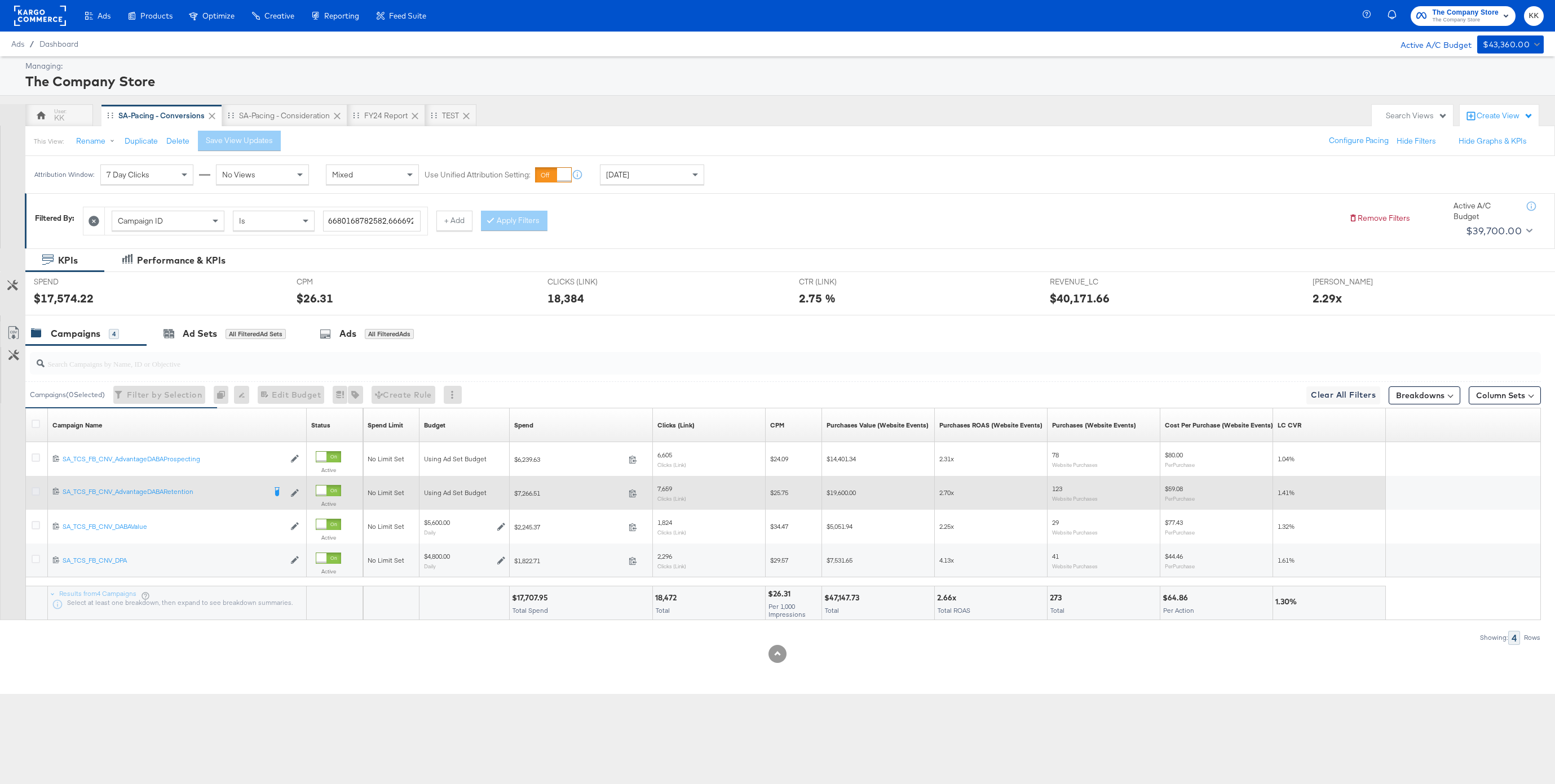
click at [35, 487] on icon at bounding box center [35, 491] width 8 height 8
click at [0, 0] on input "checkbox" at bounding box center [0, 0] width 0 height 0
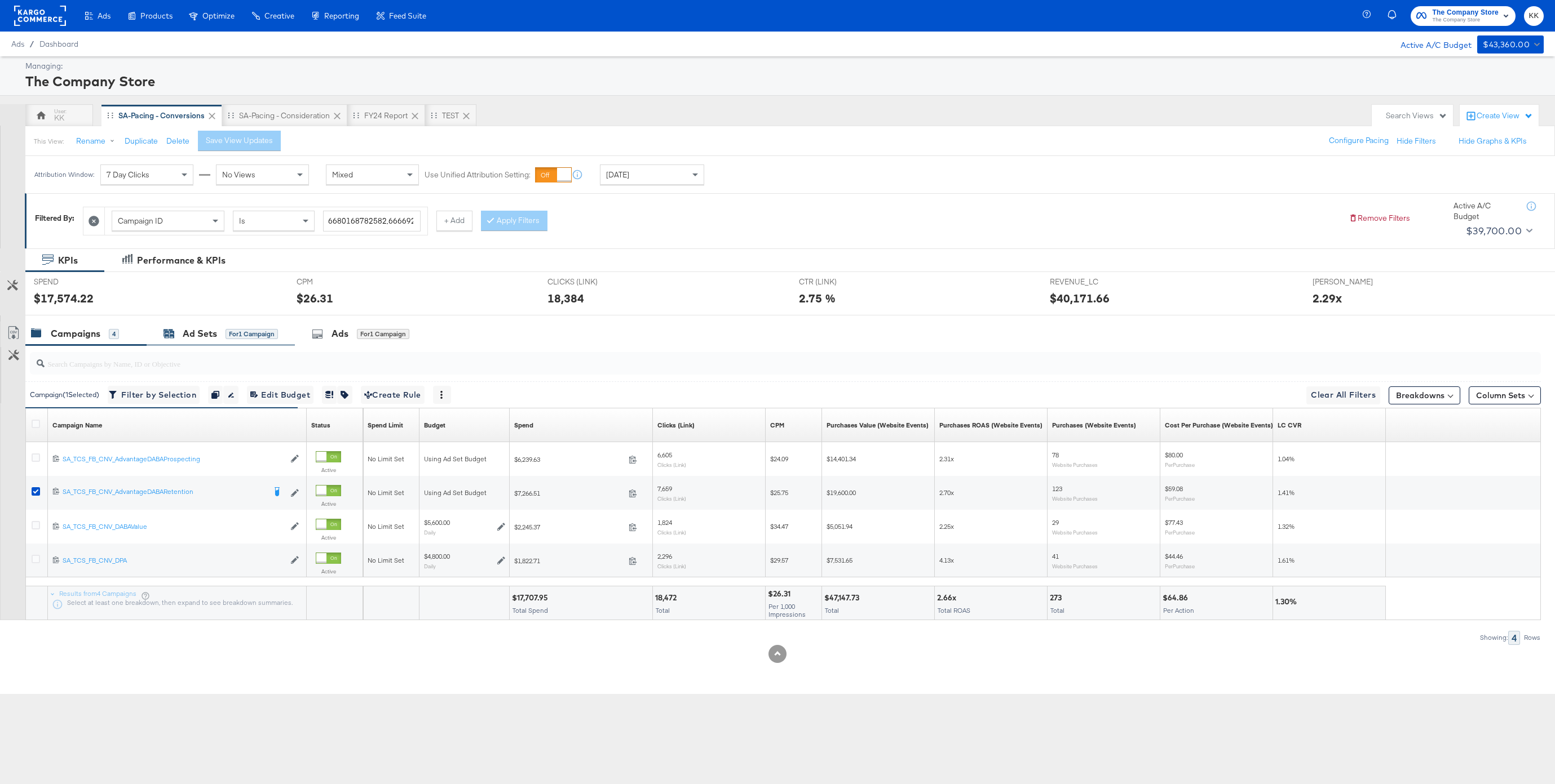
click at [211, 339] on div "Ad Sets" at bounding box center [200, 333] width 35 height 13
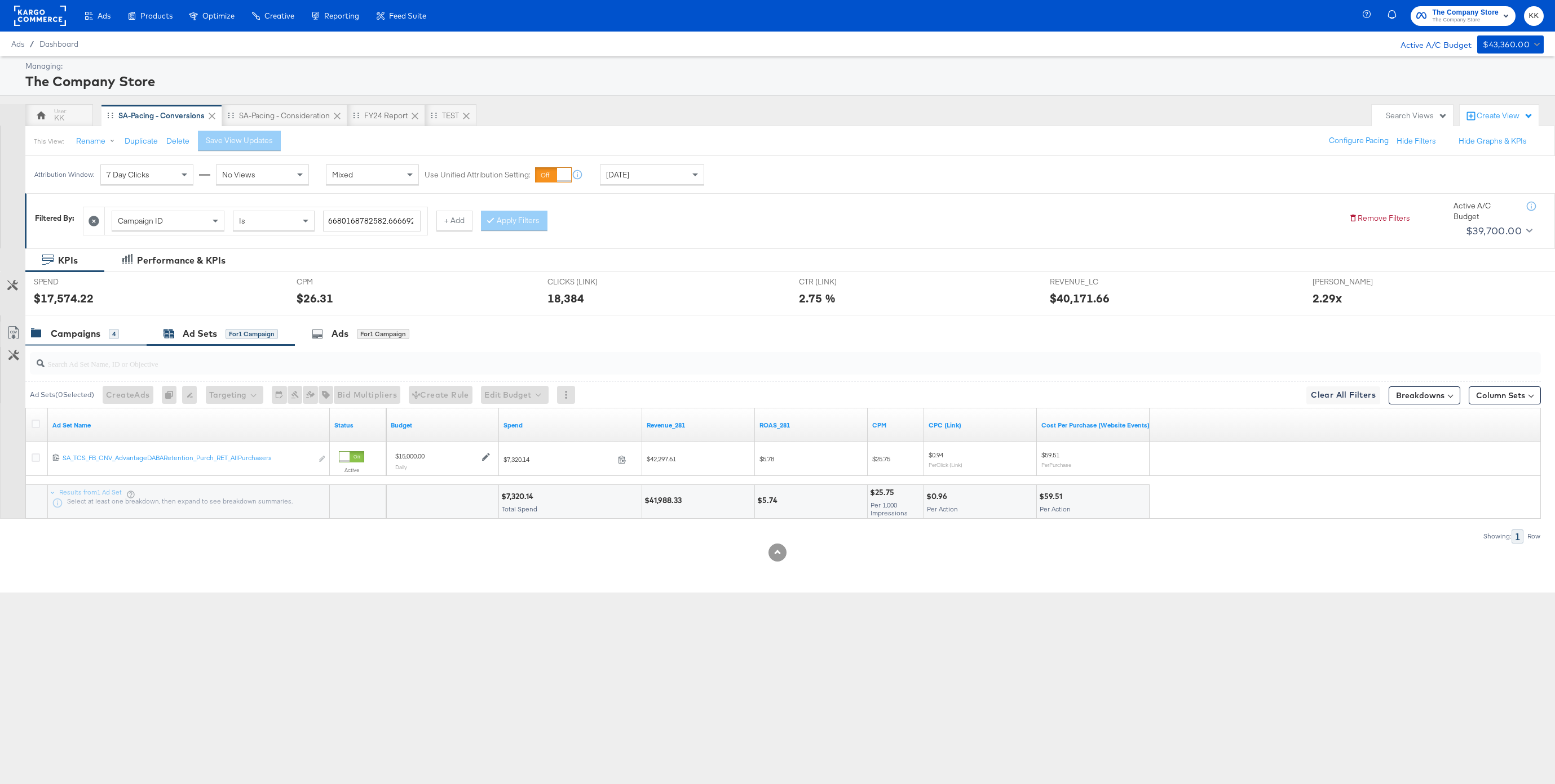
click at [68, 343] on div "Campaigns 4" at bounding box center [86, 333] width 121 height 24
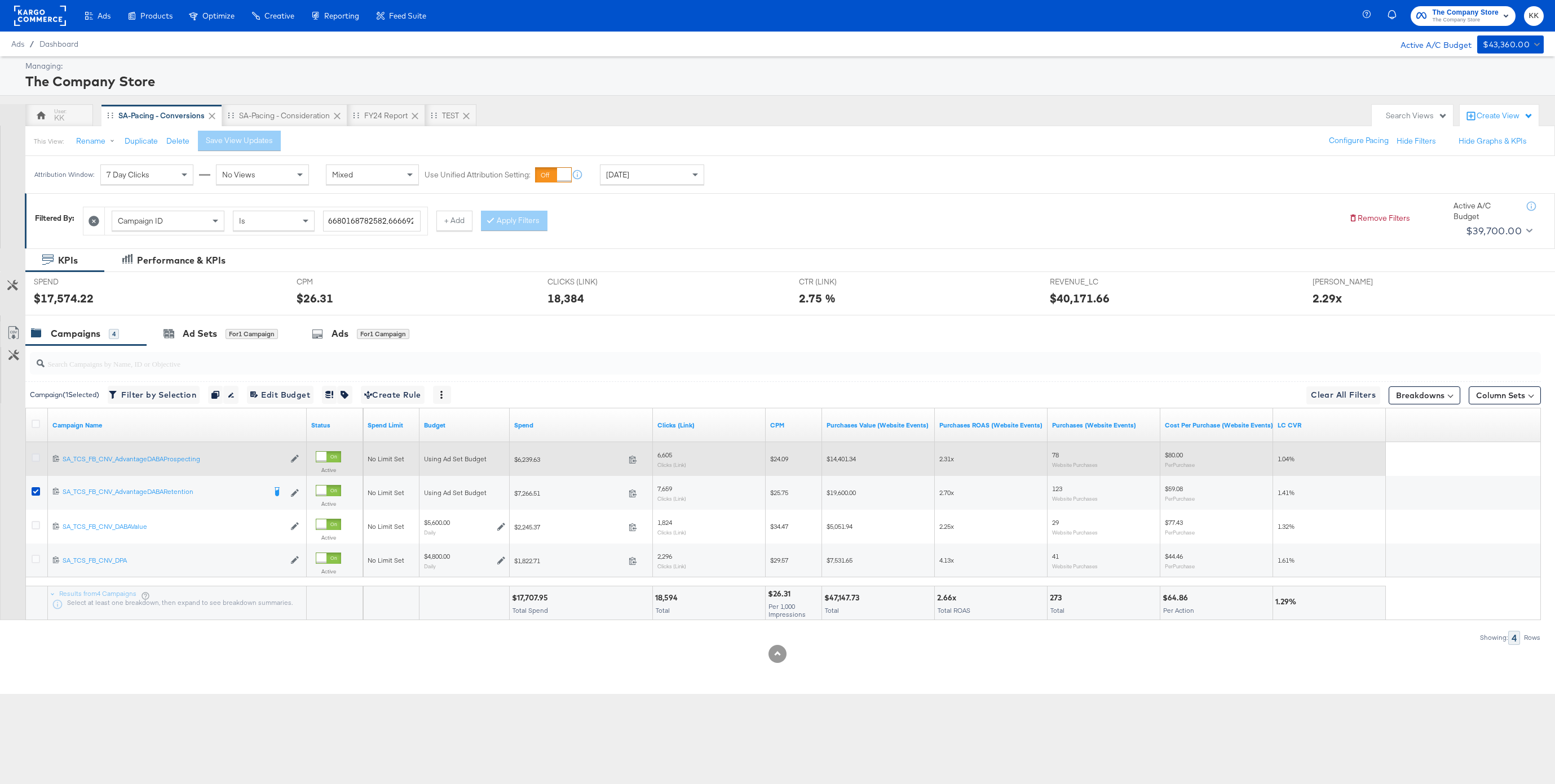
click at [35, 461] on icon at bounding box center [35, 457] width 8 height 8
click at [0, 0] on input "checkbox" at bounding box center [0, 0] width 0 height 0
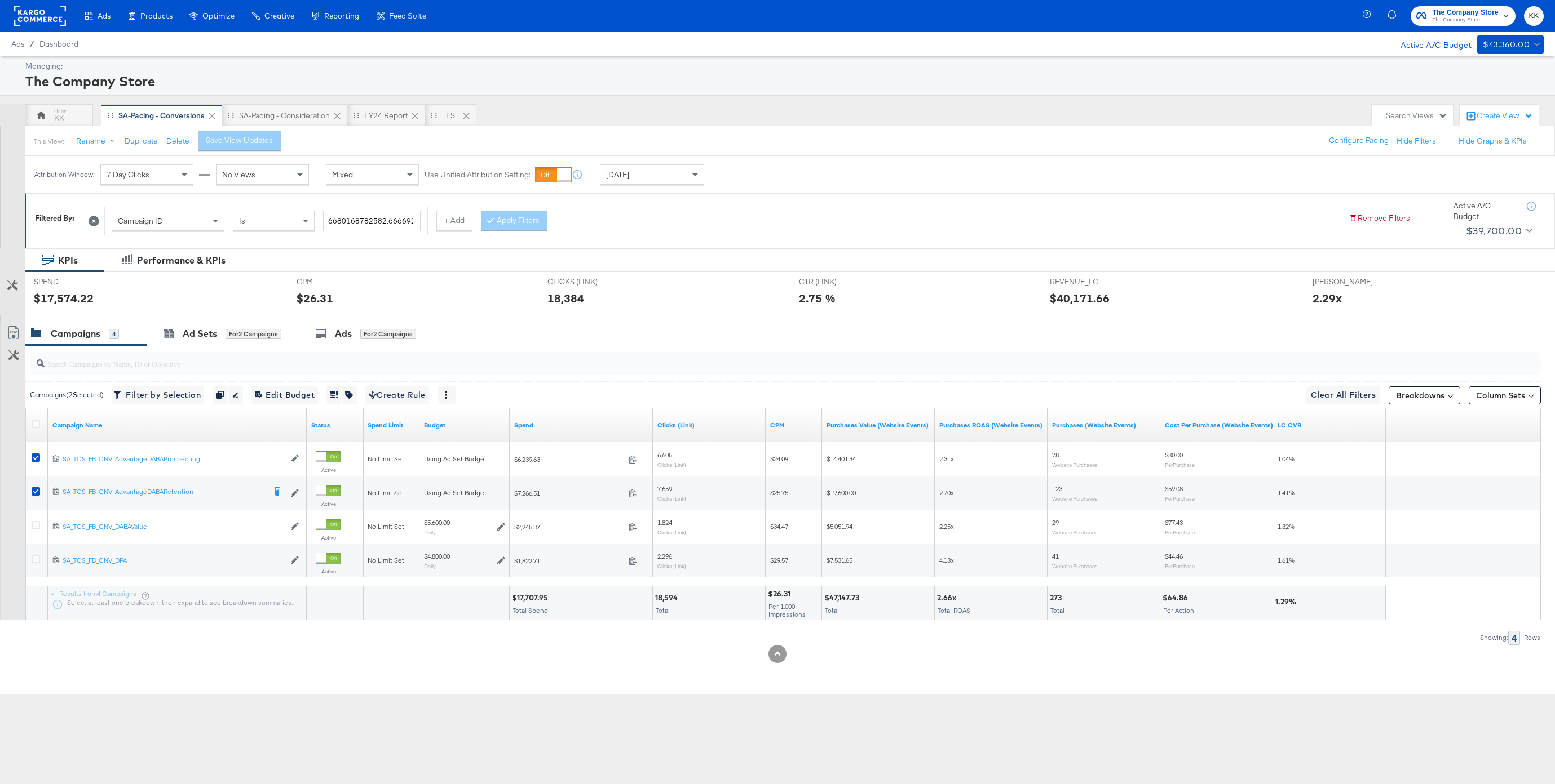
click at [261, 294] on div "$17,574.22" at bounding box center [156, 298] width 246 height 16
click at [229, 333] on div "for 2 Campaigns" at bounding box center [254, 333] width 55 height 10
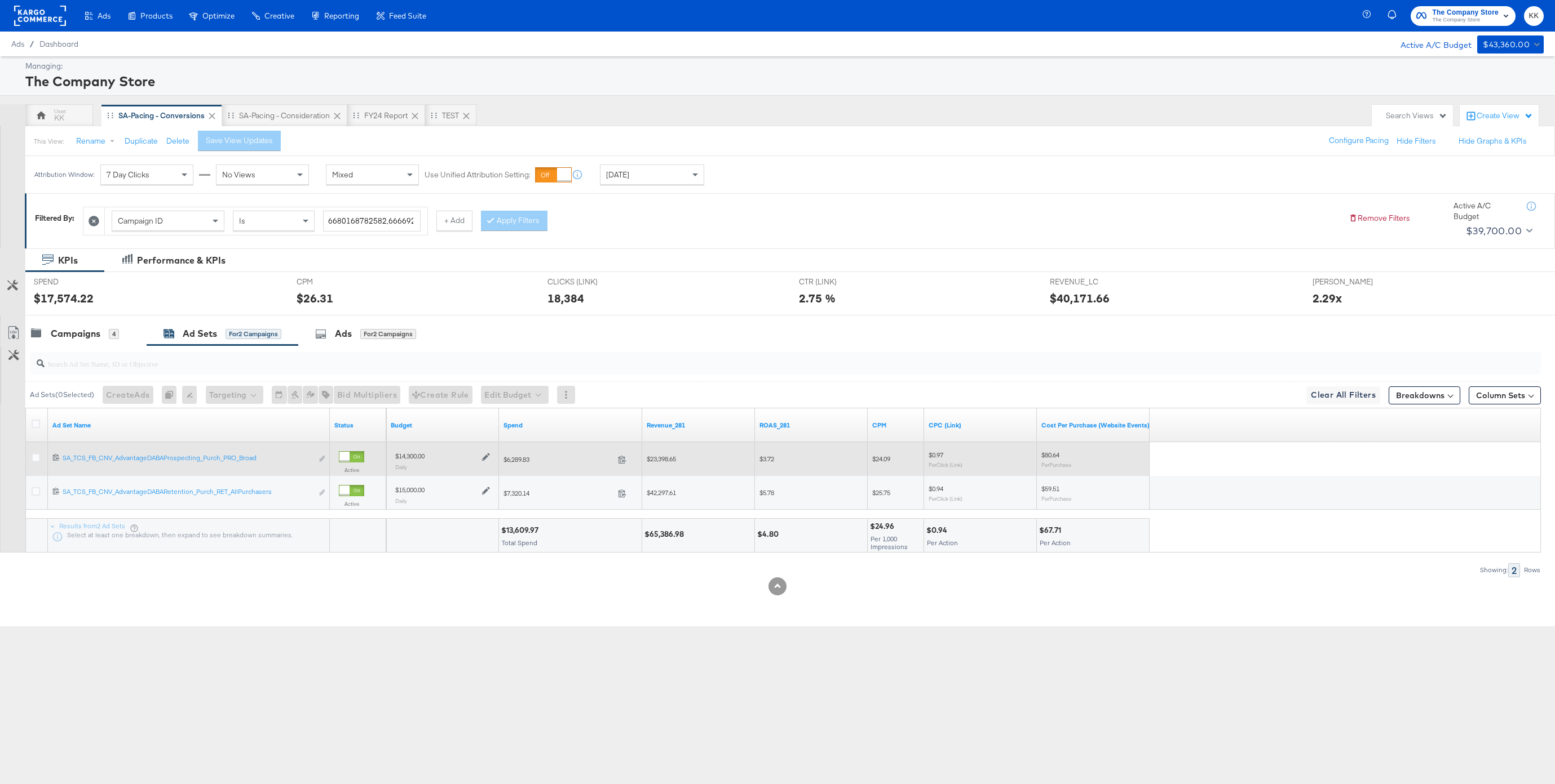
click at [484, 455] on icon at bounding box center [486, 457] width 8 height 8
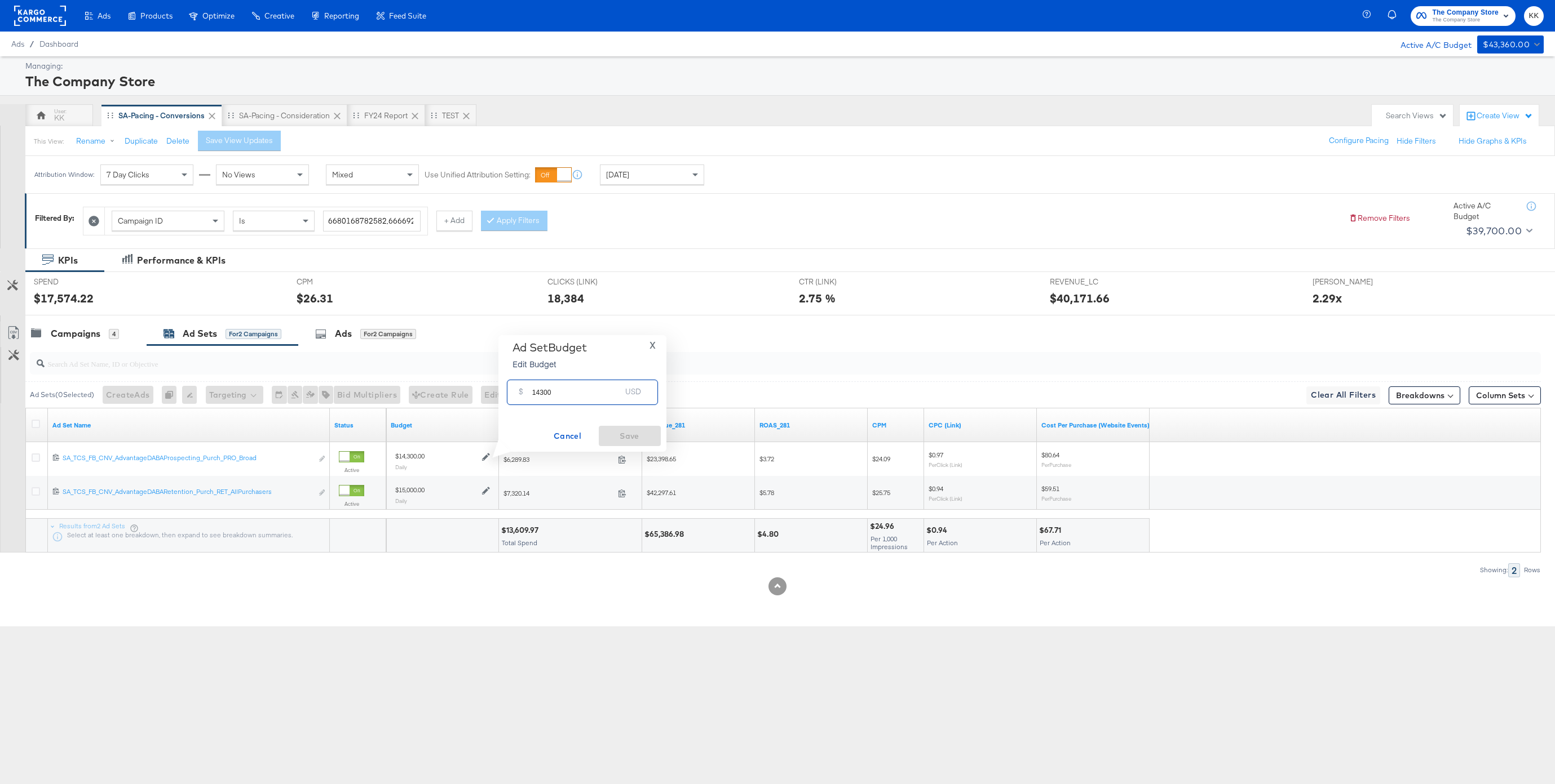
drag, startPoint x: 541, startPoint y: 395, endPoint x: 517, endPoint y: 394, distance: 24.0
click at [517, 394] on div "$ 14300 USD" at bounding box center [583, 392] width 151 height 25
type input "15000"
click at [644, 437] on span "Save" at bounding box center [630, 436] width 53 height 14
click at [43, 340] on div "Campaigns 4" at bounding box center [75, 333] width 88 height 13
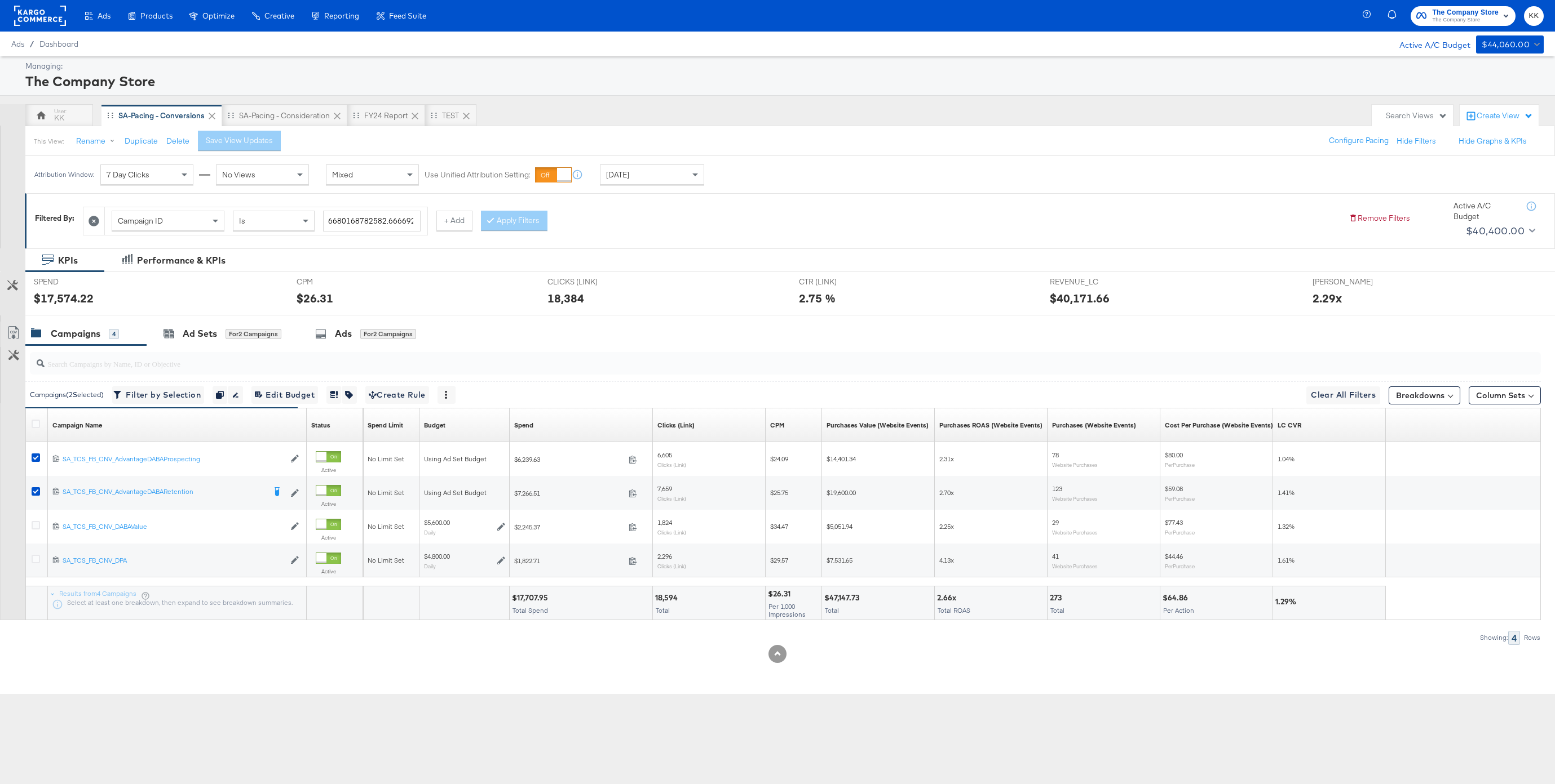
click at [38, 431] on div at bounding box center [37, 425] width 12 height 12
click at [38, 421] on icon at bounding box center [35, 424] width 8 height 8
click at [0, 0] on input "checkbox" at bounding box center [0, 0] width 0 height 0
click at [38, 421] on icon at bounding box center [35, 424] width 8 height 8
click at [0, 0] on input "checkbox" at bounding box center [0, 0] width 0 height 0
